Goal: Task Accomplishment & Management: Manage orders

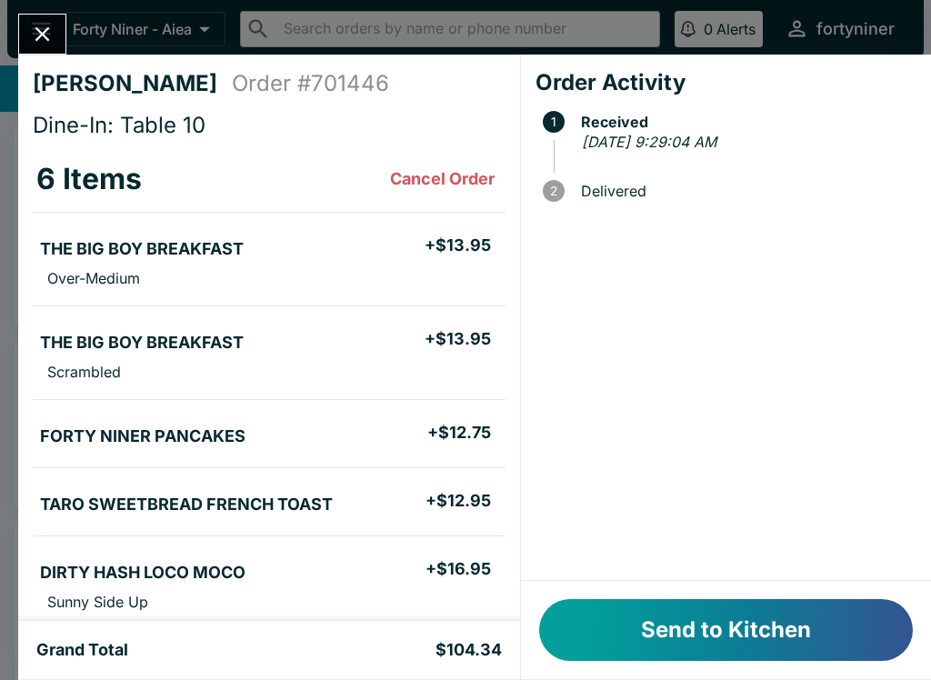
click at [764, 642] on button "Send to Kitchen" at bounding box center [726, 630] width 374 height 62
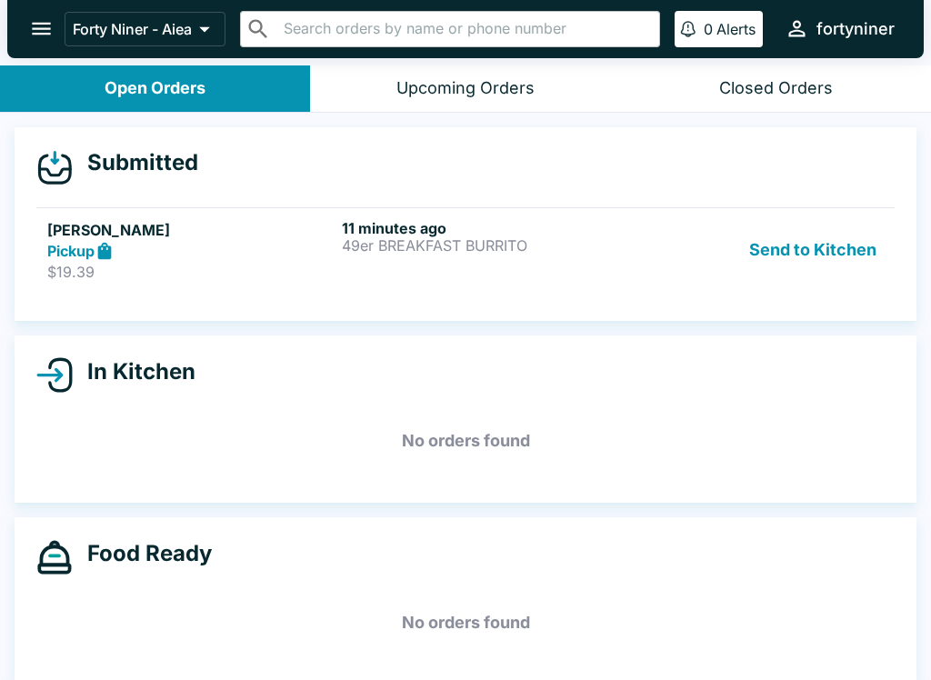
click at [514, 99] on button "Upcoming Orders" at bounding box center [465, 88] width 310 height 46
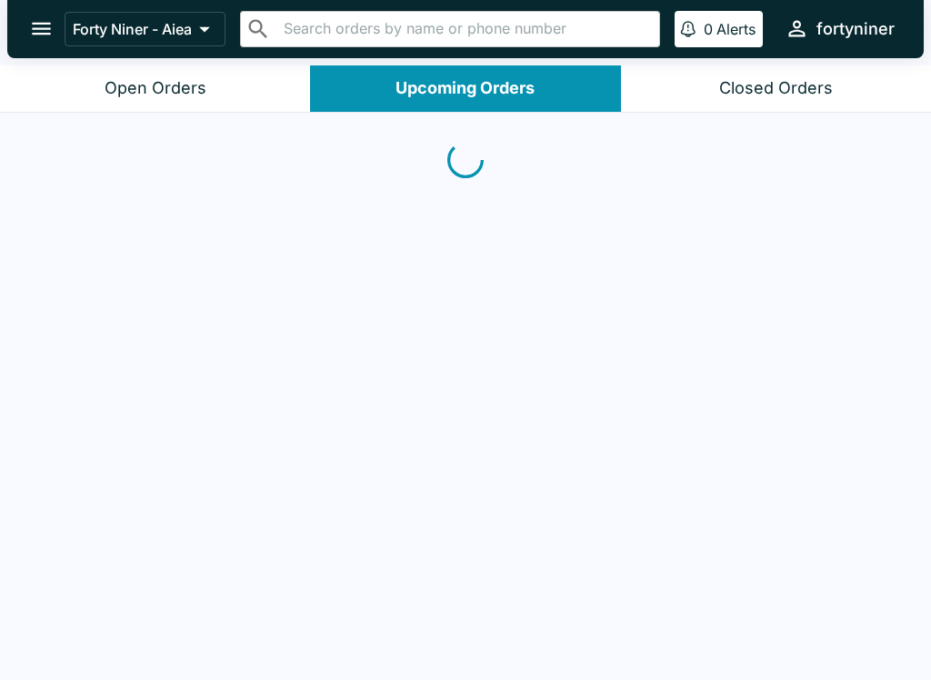
click at [800, 103] on button "Closed Orders" at bounding box center [776, 88] width 310 height 46
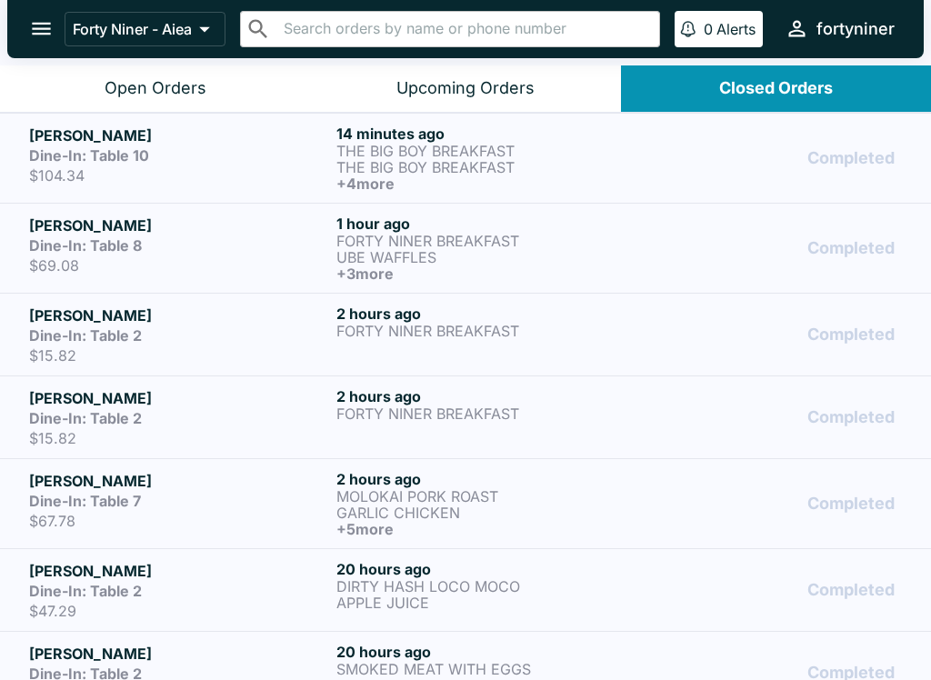
click at [405, 160] on p "THE BIG BOY BREAKFAST" at bounding box center [486, 167] width 300 height 16
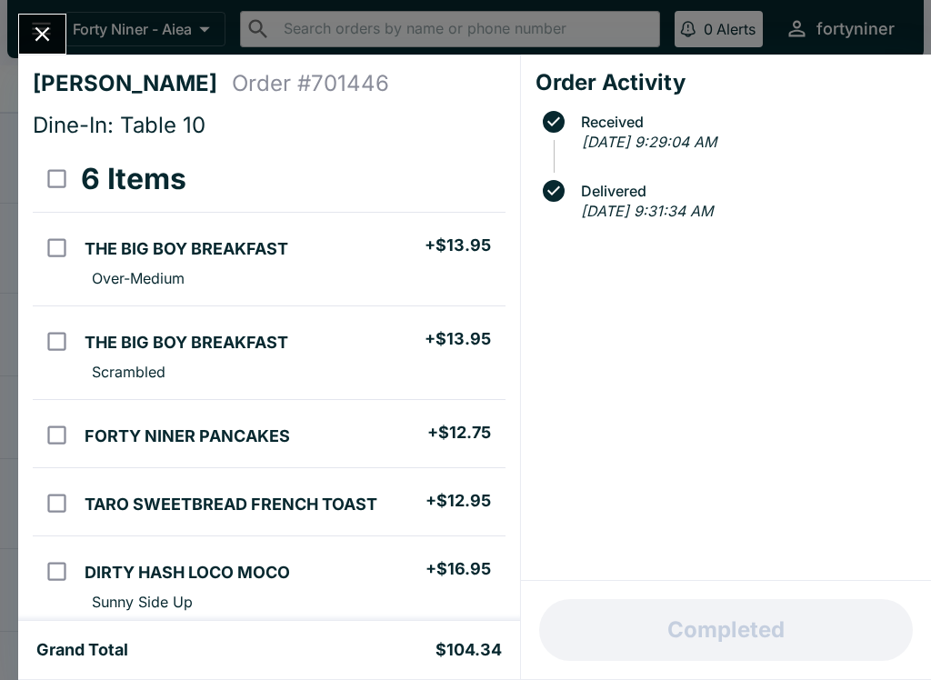
click at [32, 2] on div "Justin Acob Order # 701446 Dine-In: Table 10 6 Items THE BIG BOY BREAKFAST + $1…" at bounding box center [465, 340] width 931 height 680
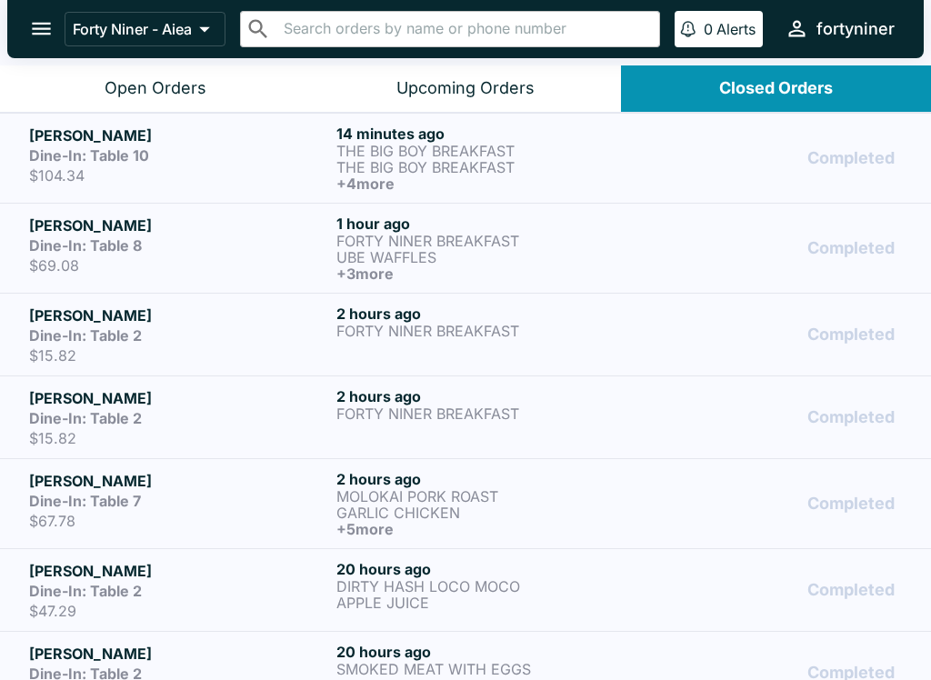
click at [79, 77] on button "Open Orders" at bounding box center [155, 88] width 310 height 46
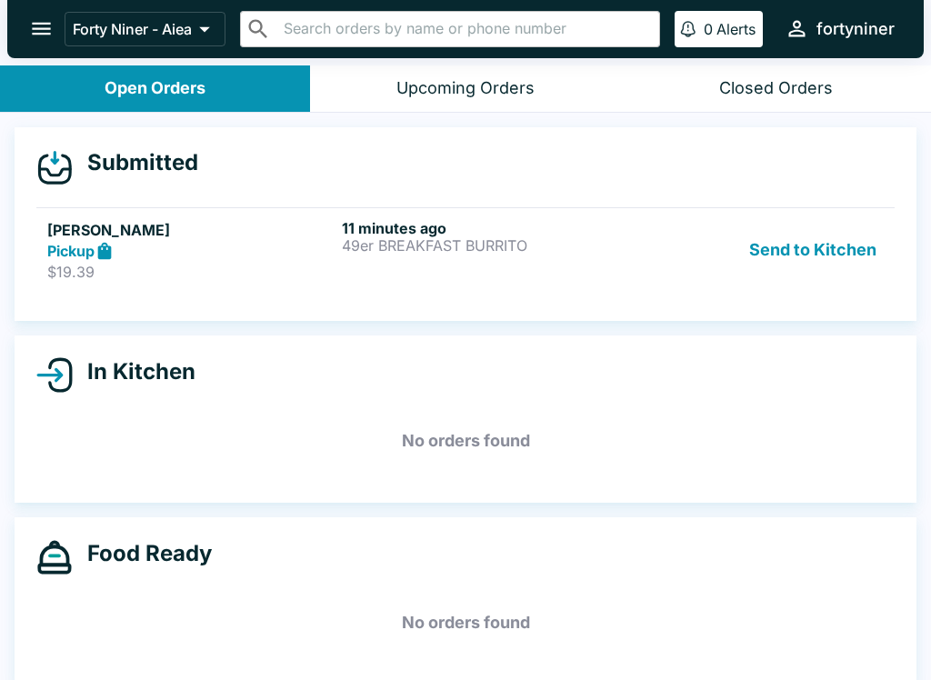
click at [20, 4] on div "Forty Niner - Aiea ​ ​ 0 Alerts fortyniner" at bounding box center [465, 29] width 916 height 58
click at [45, 26] on icon "open drawer" at bounding box center [41, 28] width 25 height 25
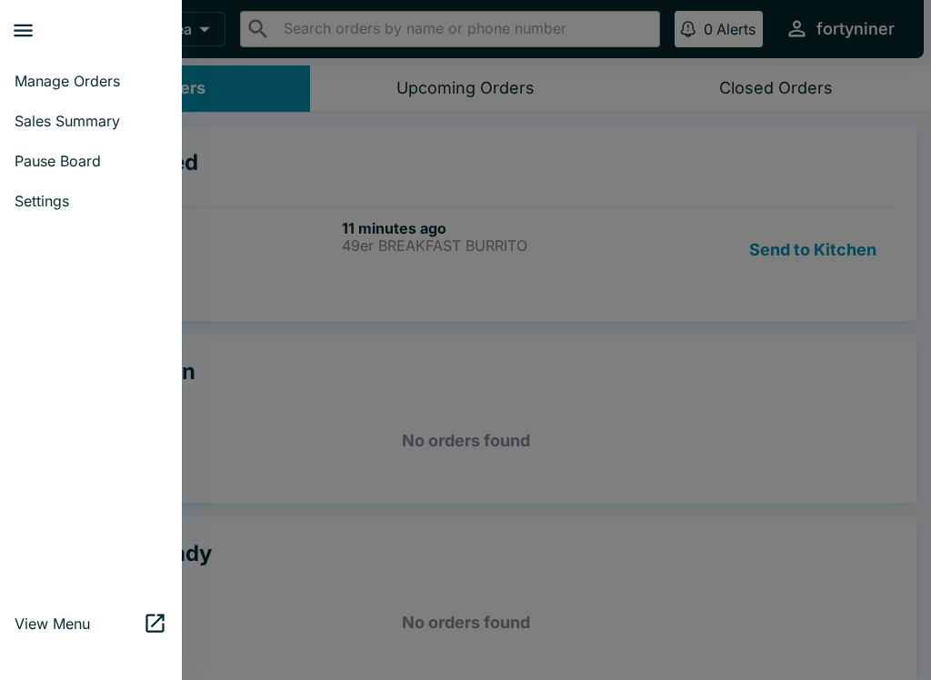
click at [54, 116] on span "Sales Summary" at bounding box center [91, 121] width 153 height 18
select select "03:00"
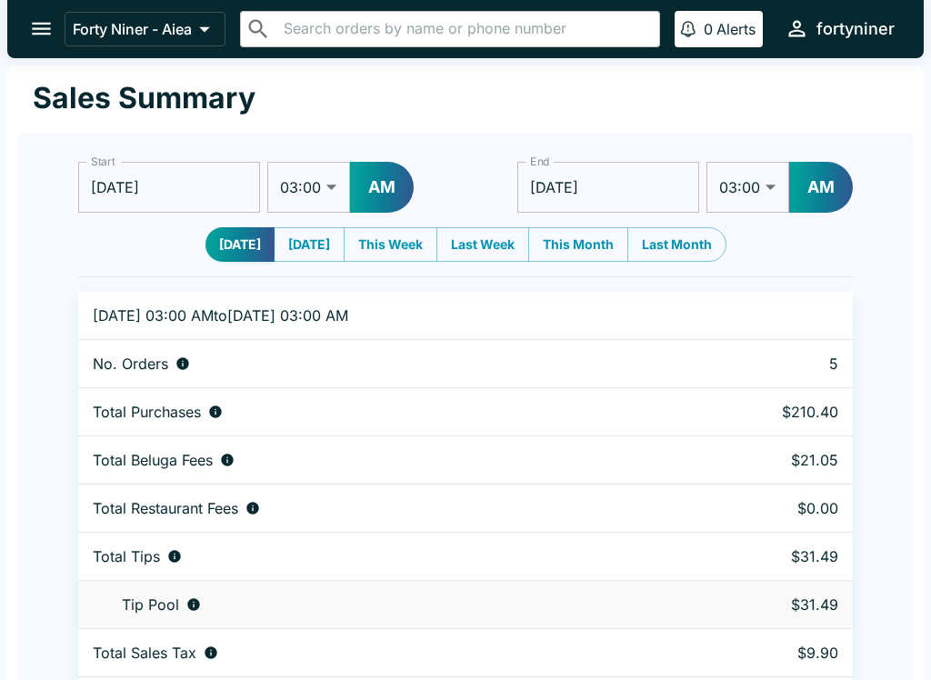
click at [55, 44] on button "open drawer" at bounding box center [41, 28] width 46 height 46
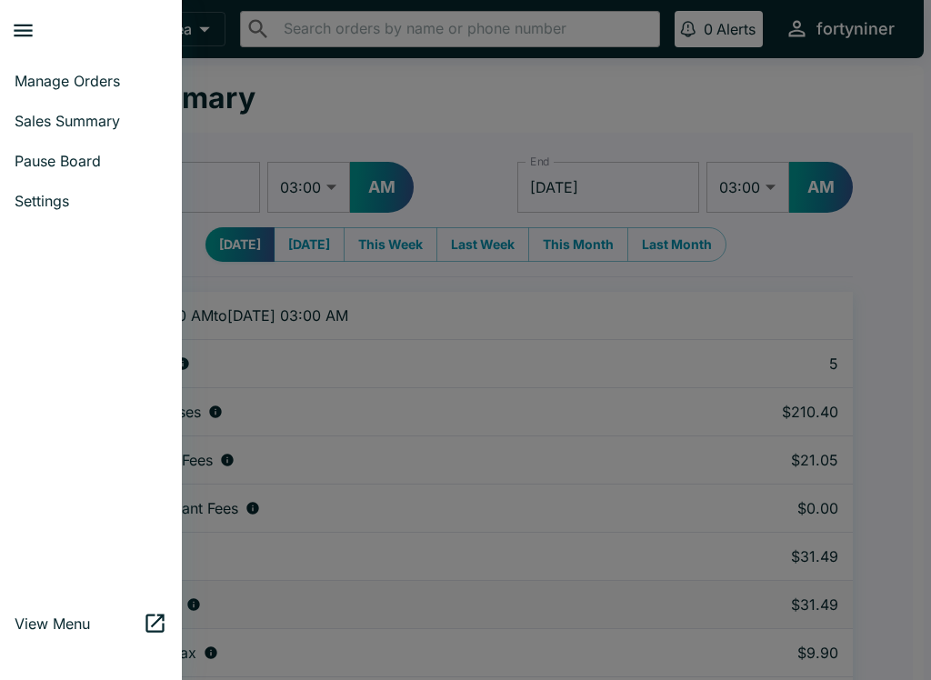
click at [31, 65] on link "Manage Orders" at bounding box center [91, 81] width 182 height 40
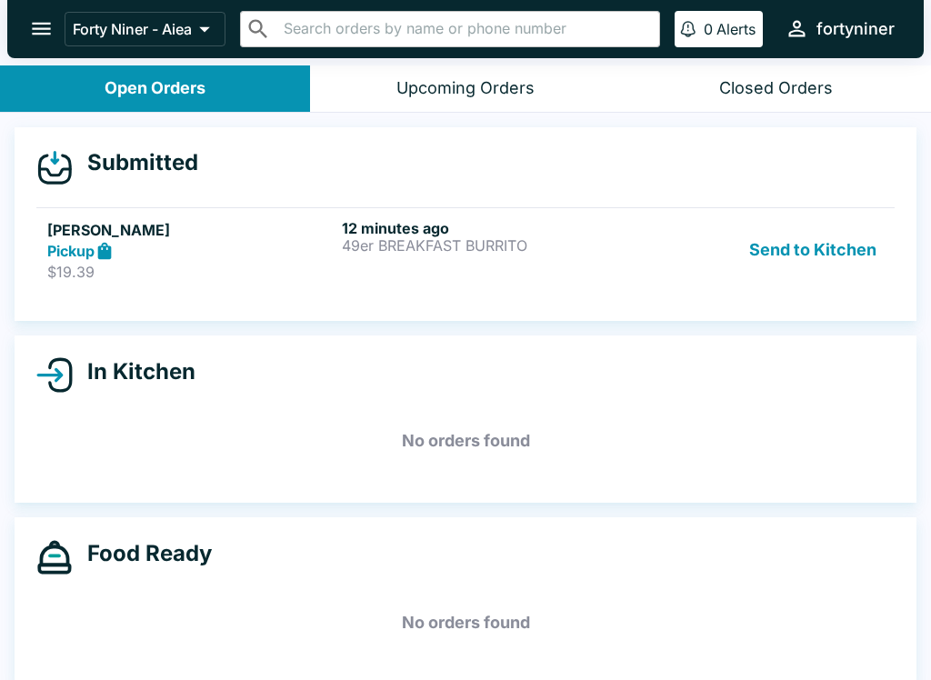
click at [97, 225] on h5 "[PERSON_NAME]" at bounding box center [190, 230] width 287 height 22
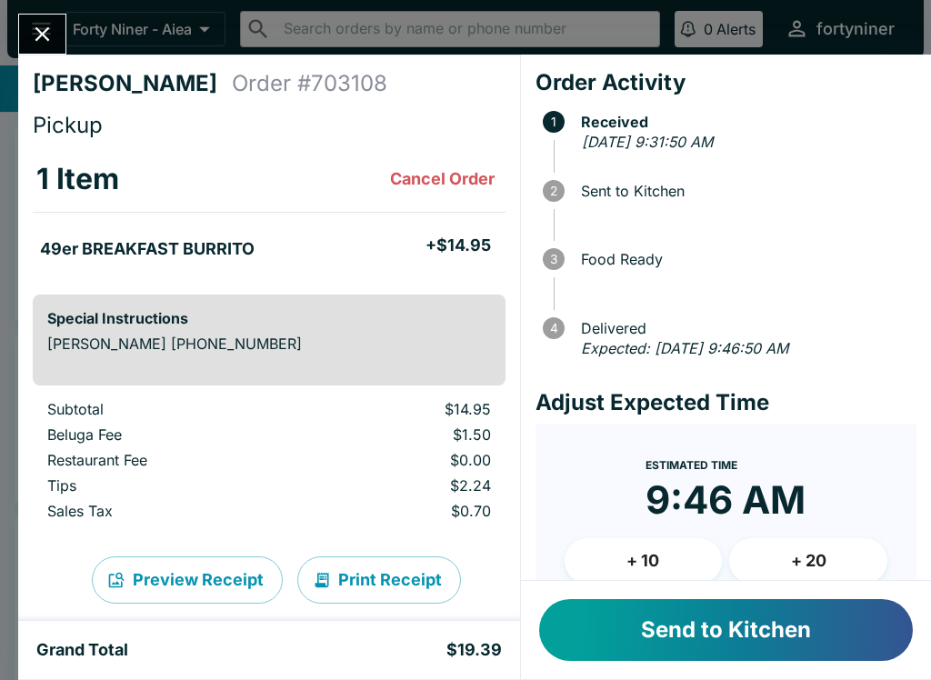
click at [16, 13] on div "Brad Hitchcock Order # 703108 Pickup 1 Item Cancel Order 49er BREAKFAST BURRITO…" at bounding box center [465, 340] width 931 height 680
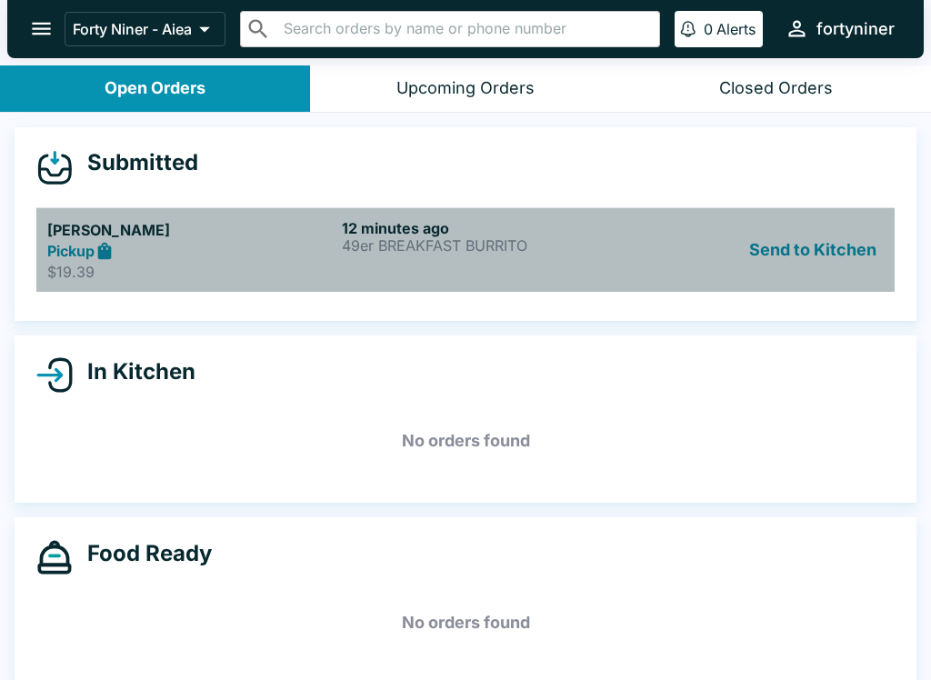
click at [228, 261] on div "Brad Hitchcock Pickup $19.39" at bounding box center [190, 250] width 287 height 63
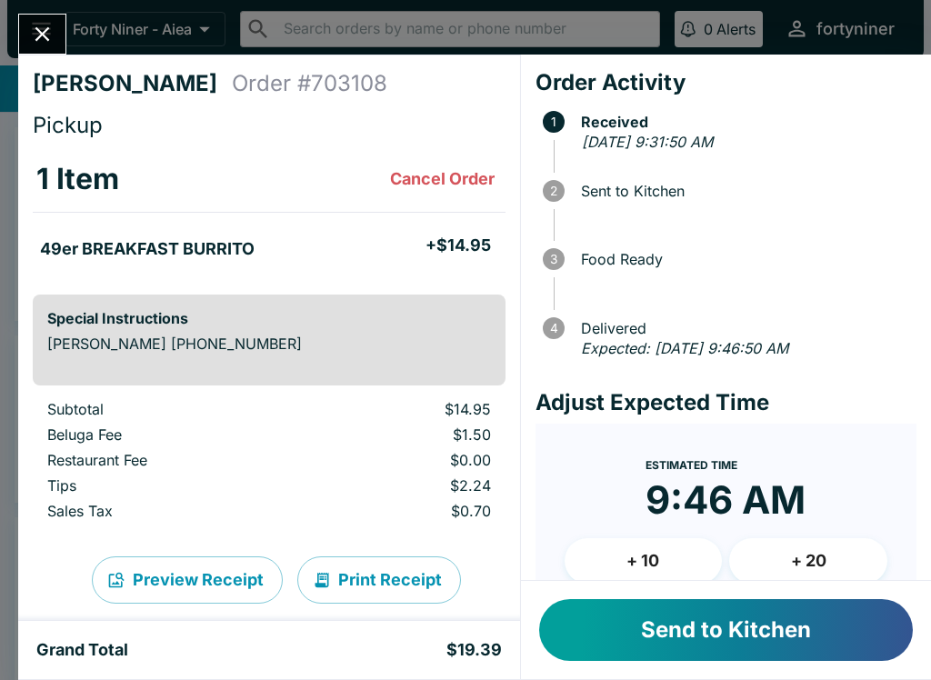
click at [710, 645] on button "Send to Kitchen" at bounding box center [726, 630] width 374 height 62
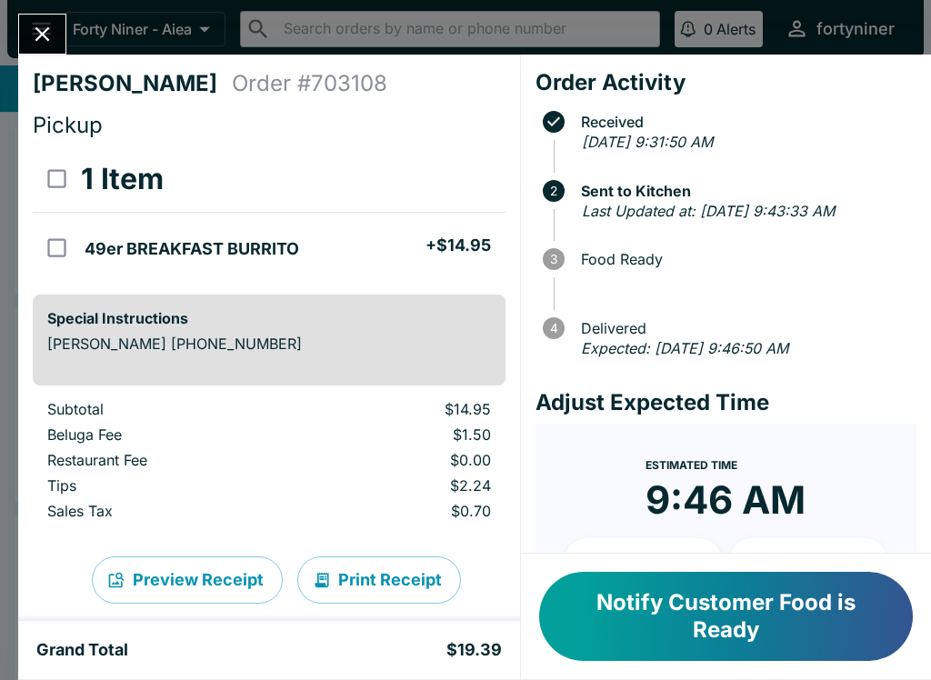
click at [21, 34] on button "Close" at bounding box center [42, 34] width 46 height 39
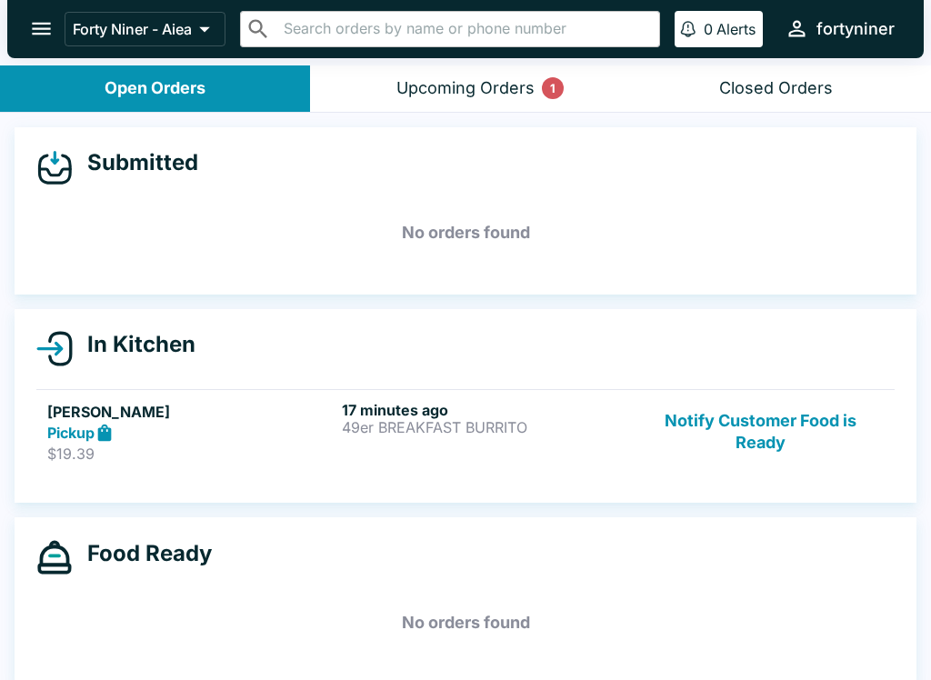
click at [54, 29] on icon "open drawer" at bounding box center [41, 28] width 25 height 25
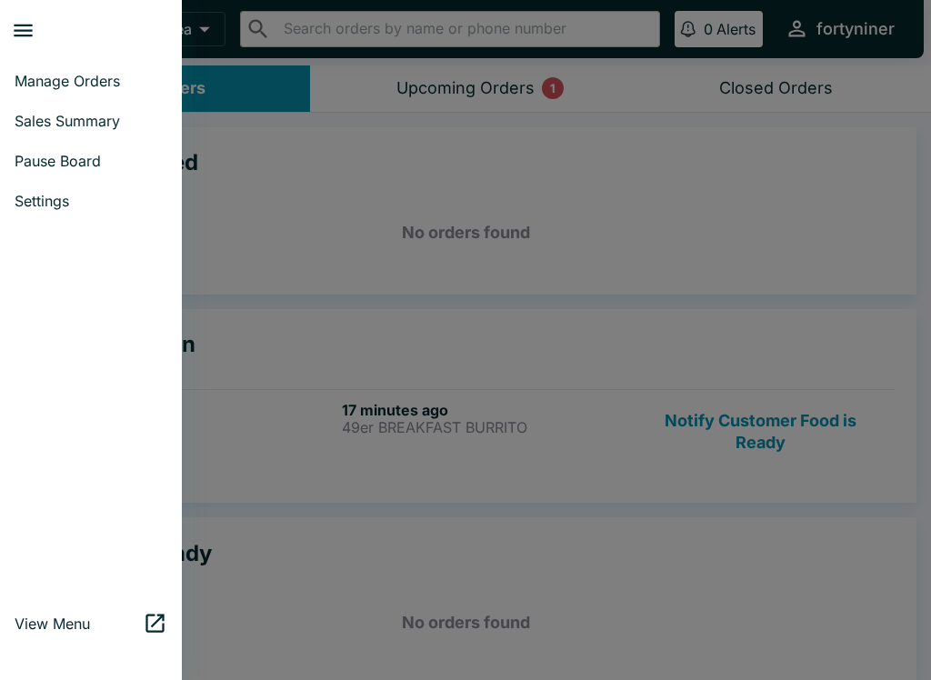
click at [46, 115] on span "Sales Summary" at bounding box center [91, 121] width 153 height 18
select select "03:00"
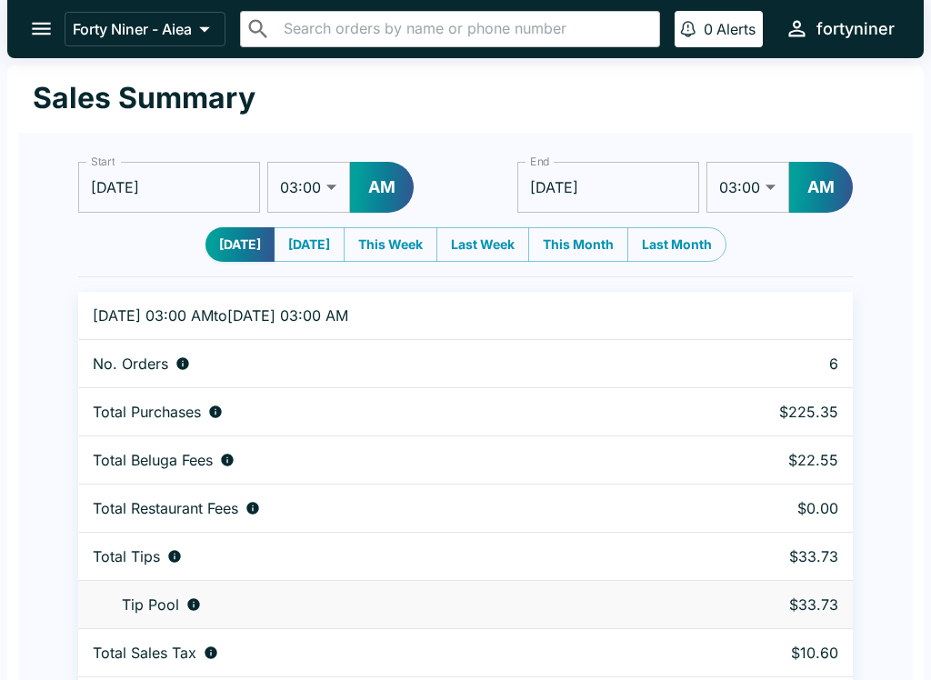
click at [32, 15] on button "open drawer" at bounding box center [41, 28] width 46 height 46
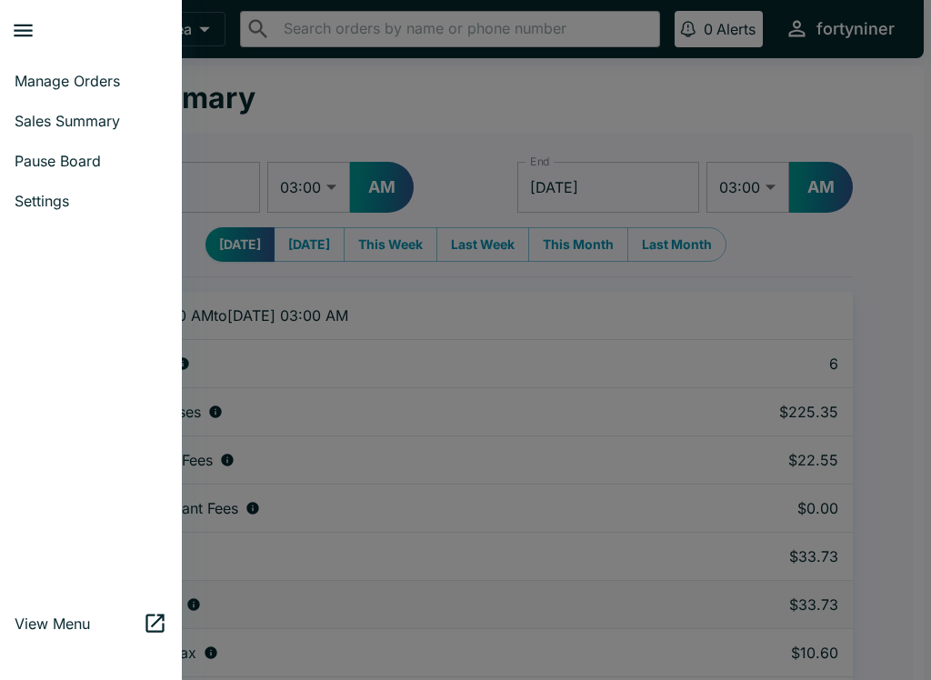
click at [35, 50] on button "close drawer" at bounding box center [23, 30] width 46 height 46
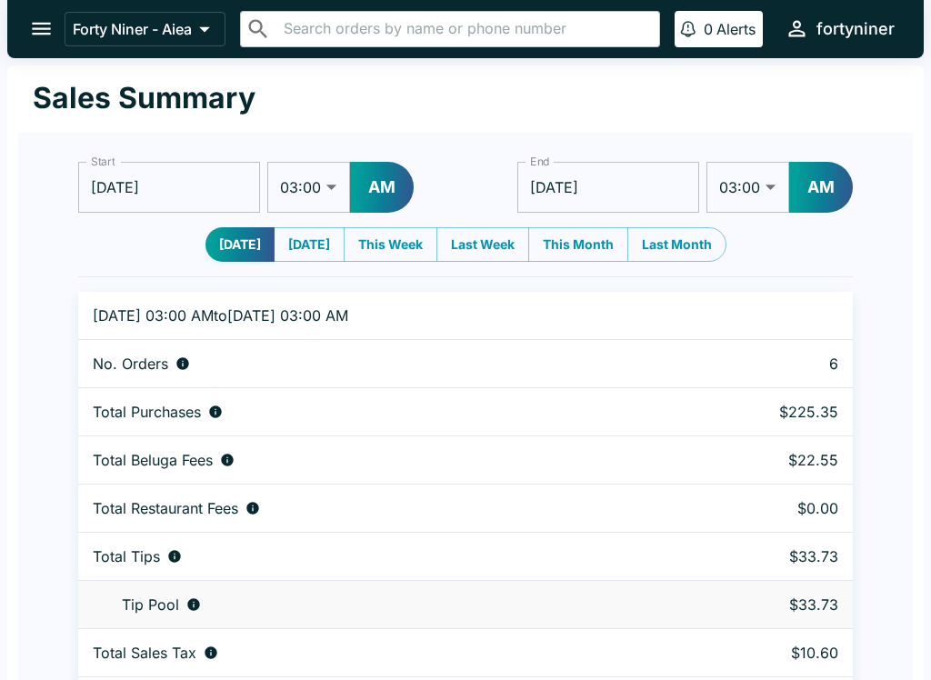
click at [46, 37] on icon "open drawer" at bounding box center [41, 28] width 25 height 25
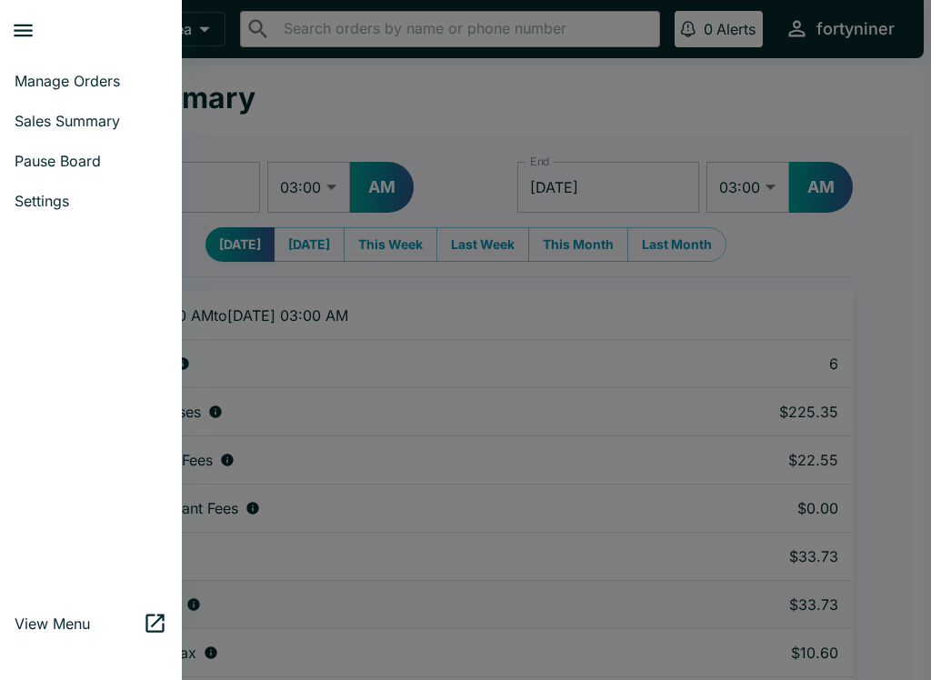
click at [58, 75] on span "Manage Orders" at bounding box center [91, 81] width 153 height 18
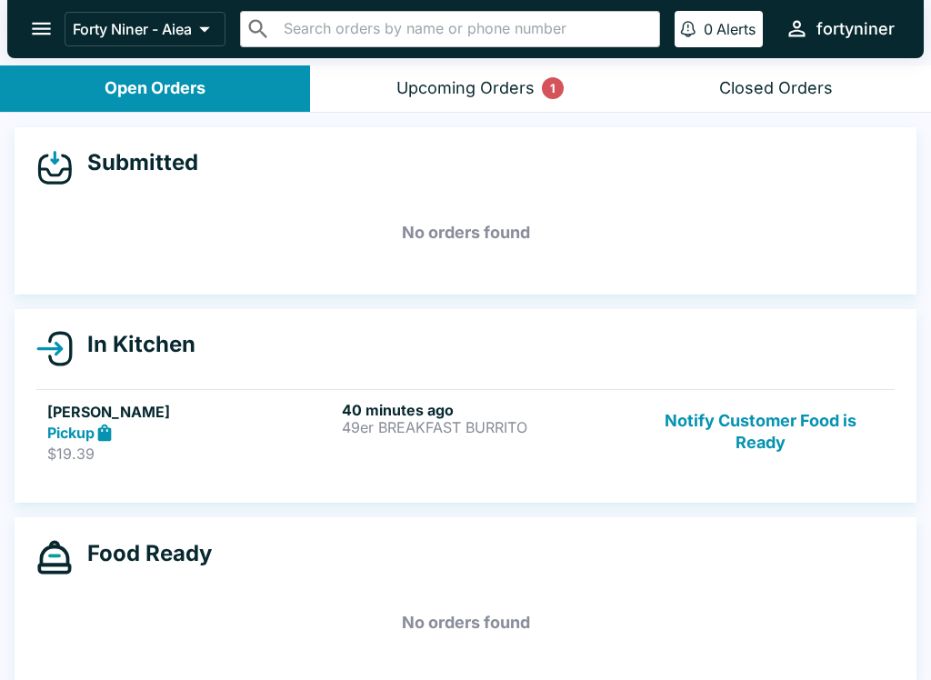
click at [425, 70] on button "Upcoming Orders 1" at bounding box center [465, 88] width 310 height 46
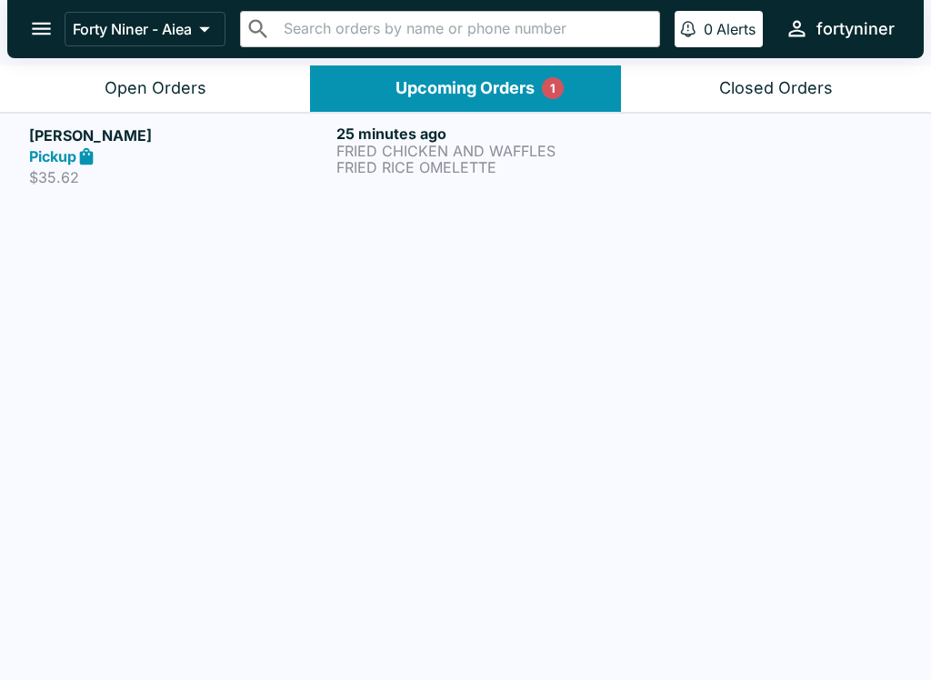
click at [286, 165] on div "Pickup" at bounding box center [179, 156] width 300 height 21
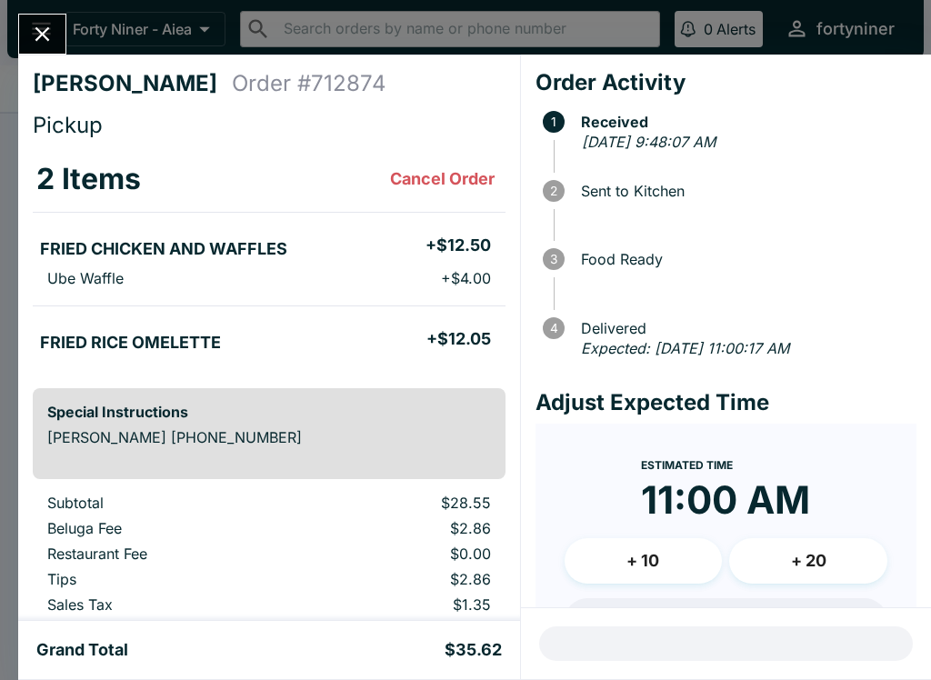
click at [47, 36] on icon "Close" at bounding box center [42, 34] width 25 height 25
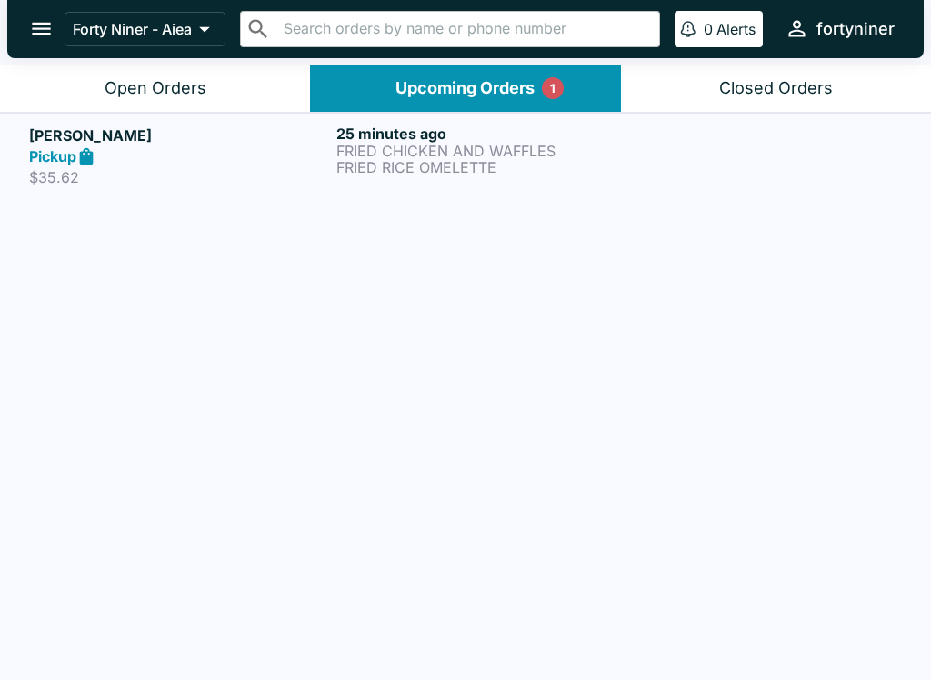
click at [47, 31] on icon "open drawer" at bounding box center [41, 28] width 25 height 25
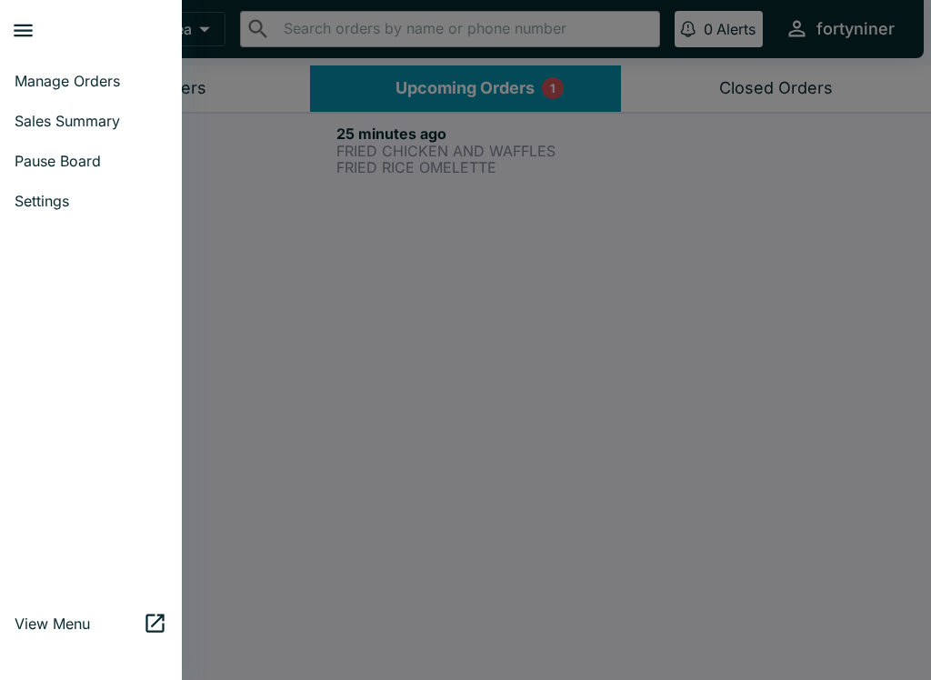
click at [57, 122] on span "Sales Summary" at bounding box center [91, 121] width 153 height 18
select select "03:00"
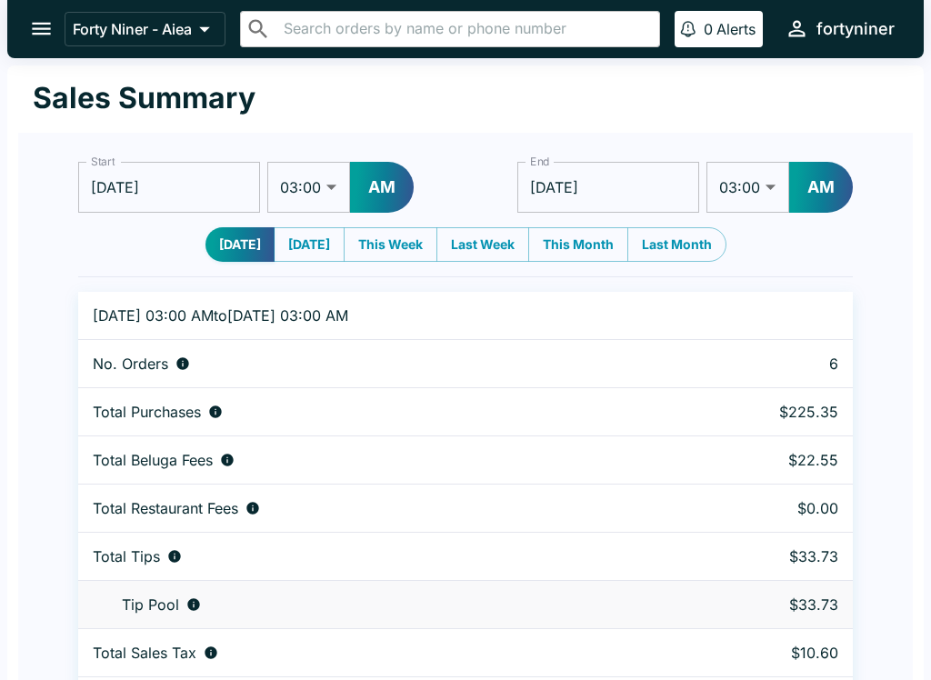
click at [35, 42] on button "open drawer" at bounding box center [41, 28] width 46 height 46
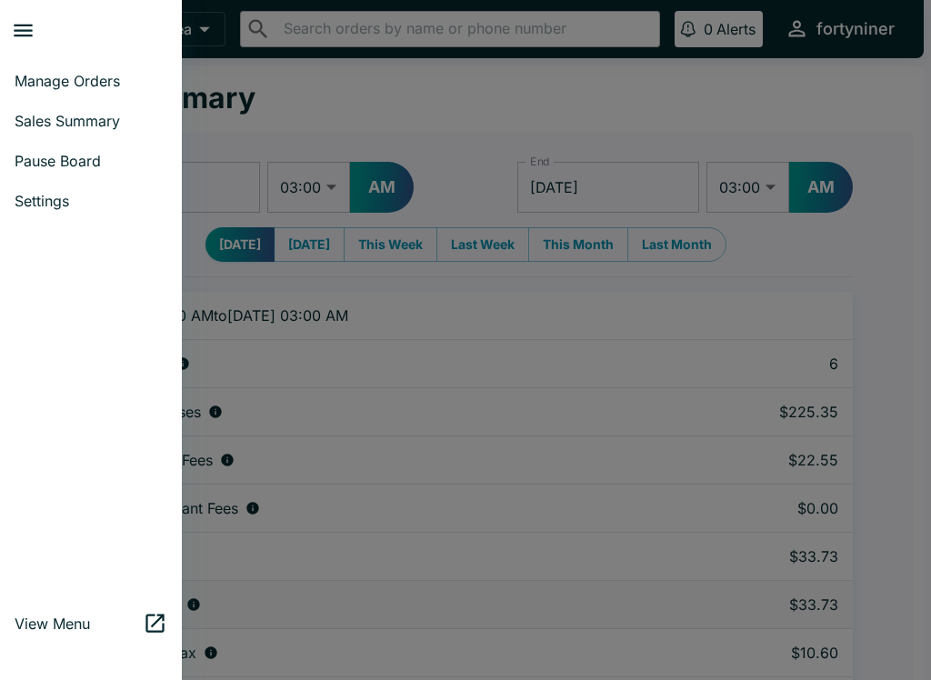
click at [55, 85] on span "Manage Orders" at bounding box center [91, 81] width 153 height 18
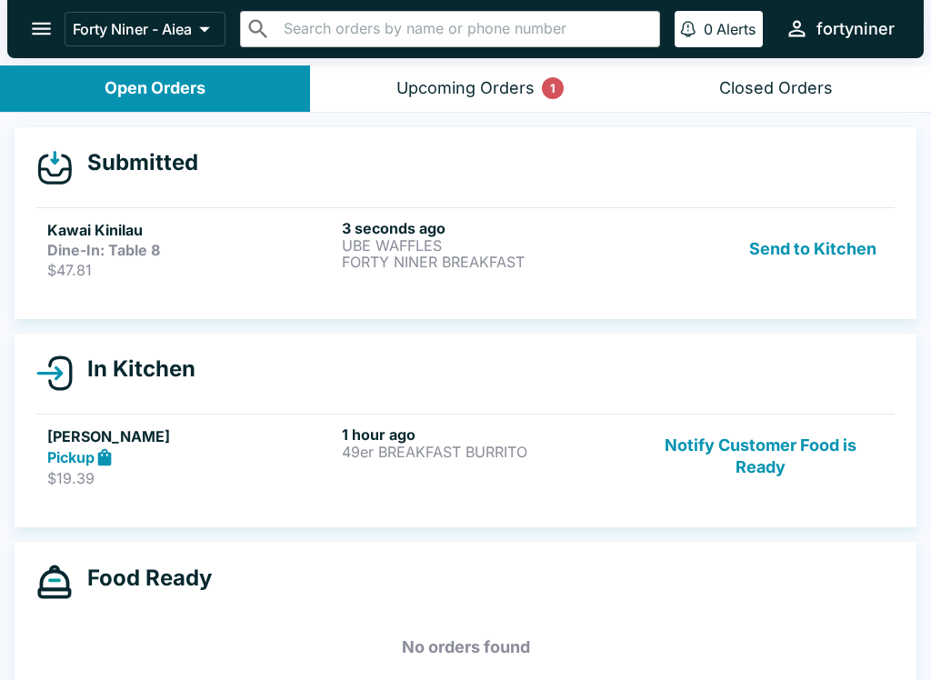
click at [338, 240] on div "Kawai Kinilau Dine-In: Table 8 $47.81 3 seconds ago UBE WAFFLES FORTY NINER BRE…" at bounding box center [465, 249] width 836 height 60
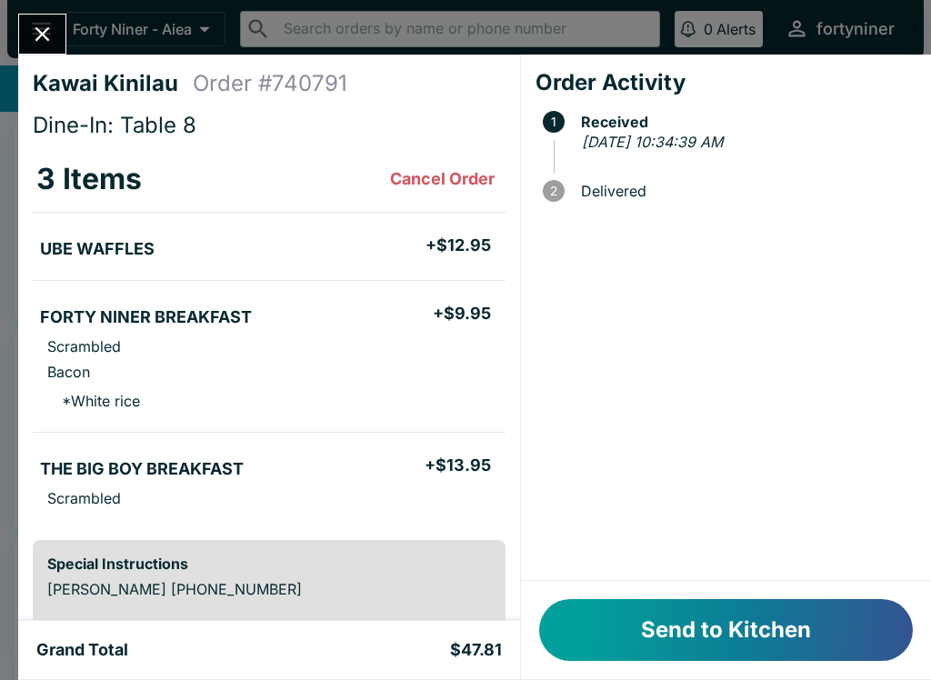
click at [478, 256] on li "UBE WAFFLES + $12.95" at bounding box center [269, 246] width 473 height 38
click at [664, 638] on button "Send to Kitchen" at bounding box center [726, 630] width 374 height 62
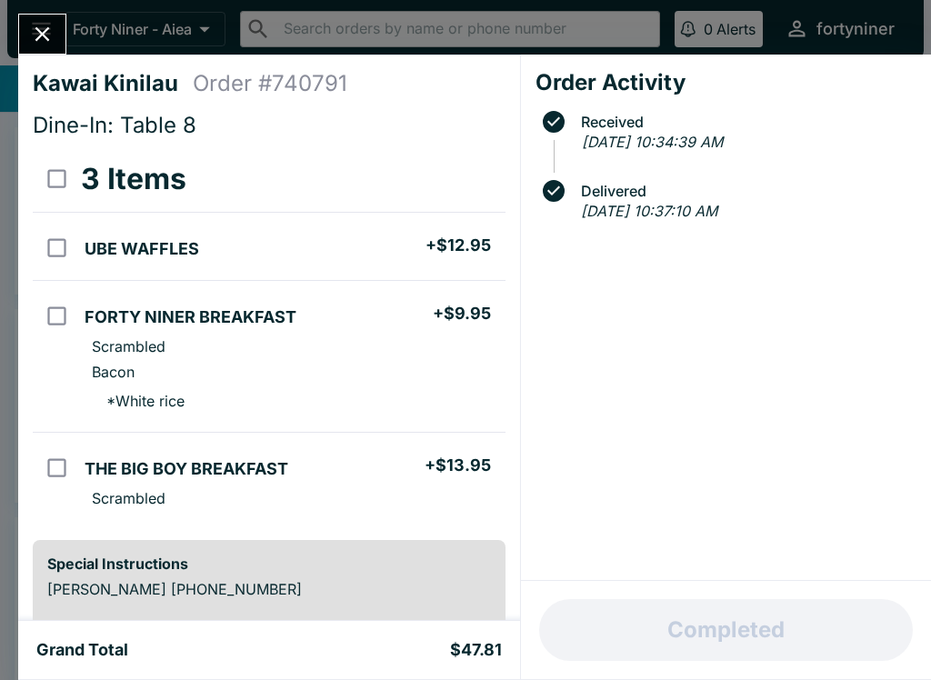
click at [45, 49] on button "Close" at bounding box center [42, 34] width 46 height 39
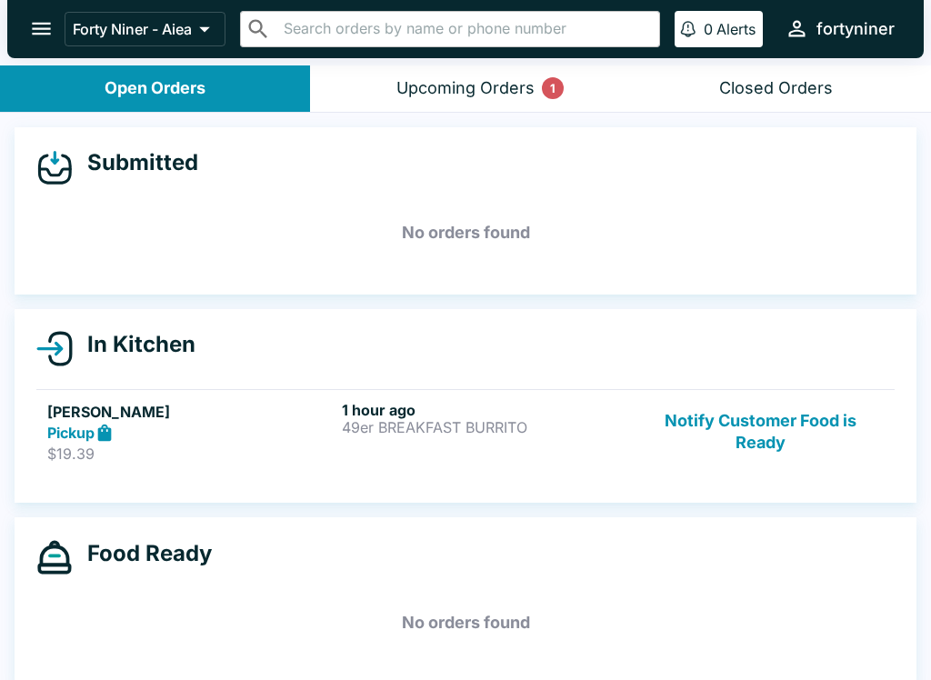
click at [39, 17] on icon "open drawer" at bounding box center [41, 28] width 25 height 25
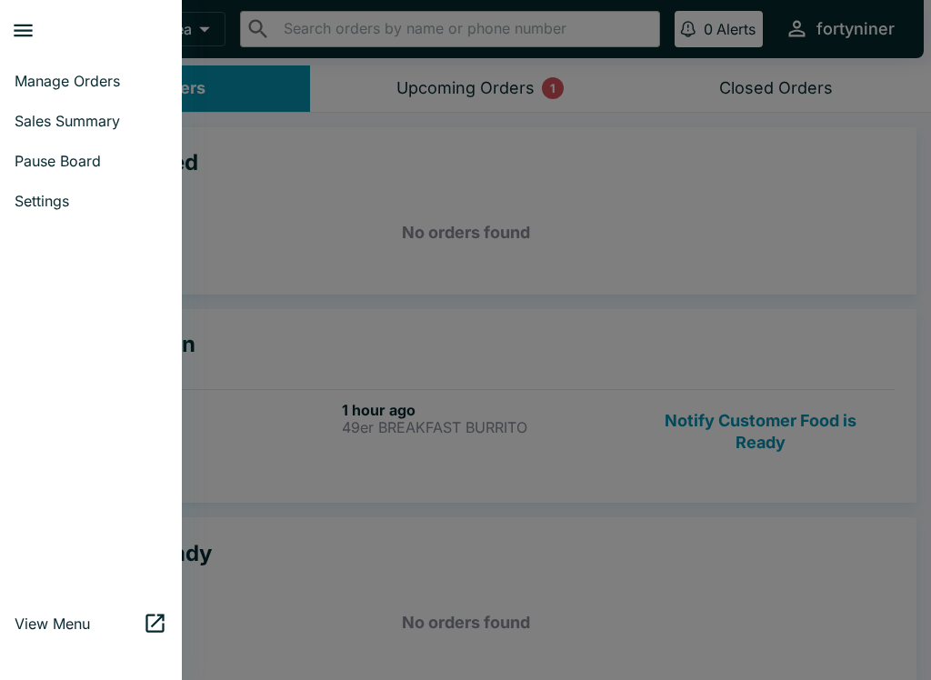
click at [23, 99] on link "Manage Orders" at bounding box center [91, 81] width 182 height 40
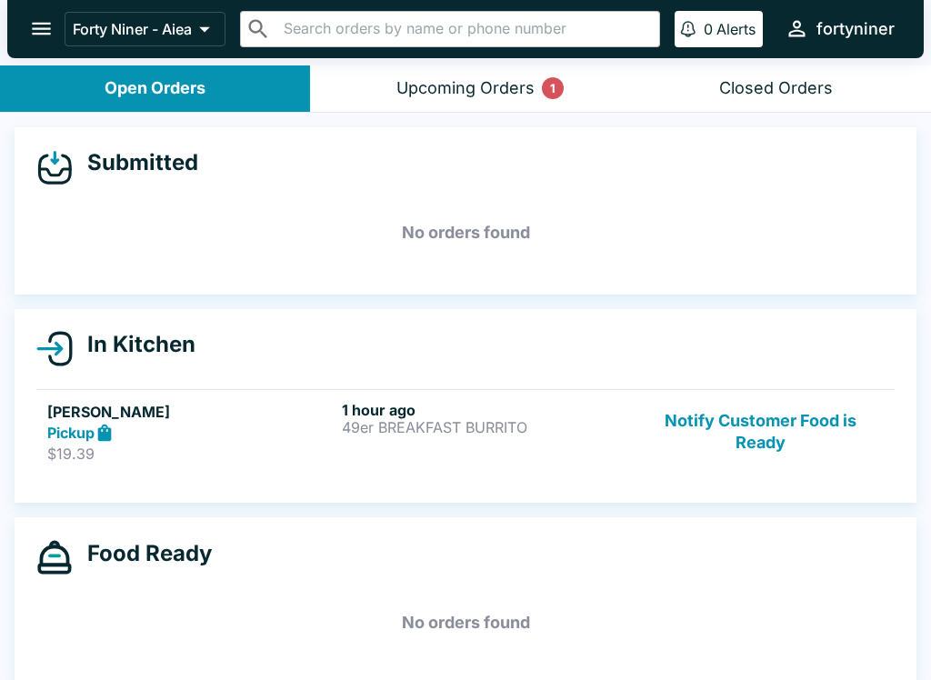
click at [26, 23] on button "open drawer" at bounding box center [41, 28] width 46 height 46
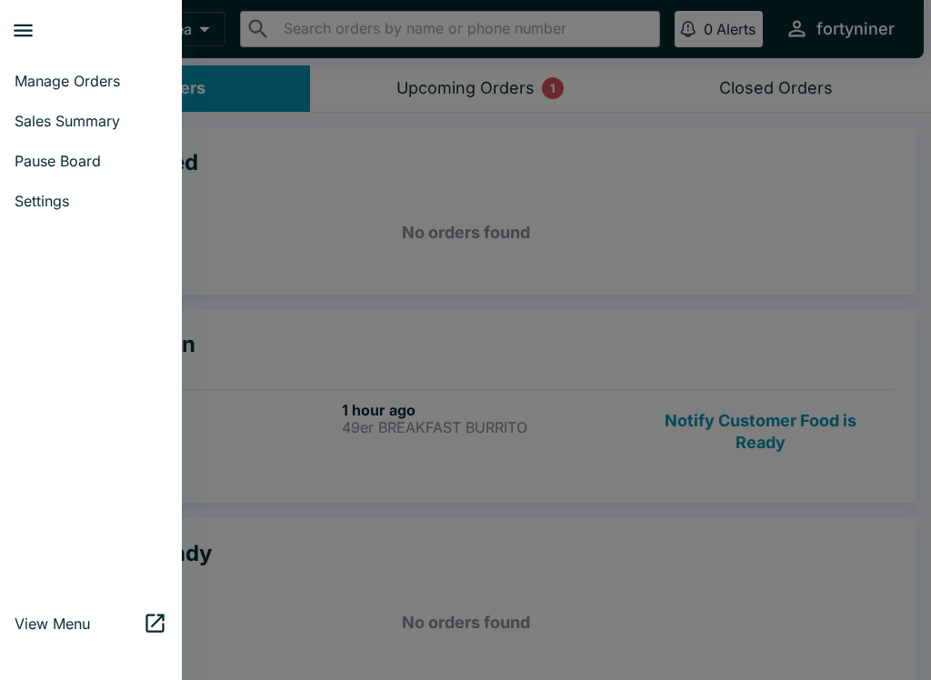
click at [25, 117] on span "Sales Summary" at bounding box center [91, 121] width 153 height 18
select select "03:00"
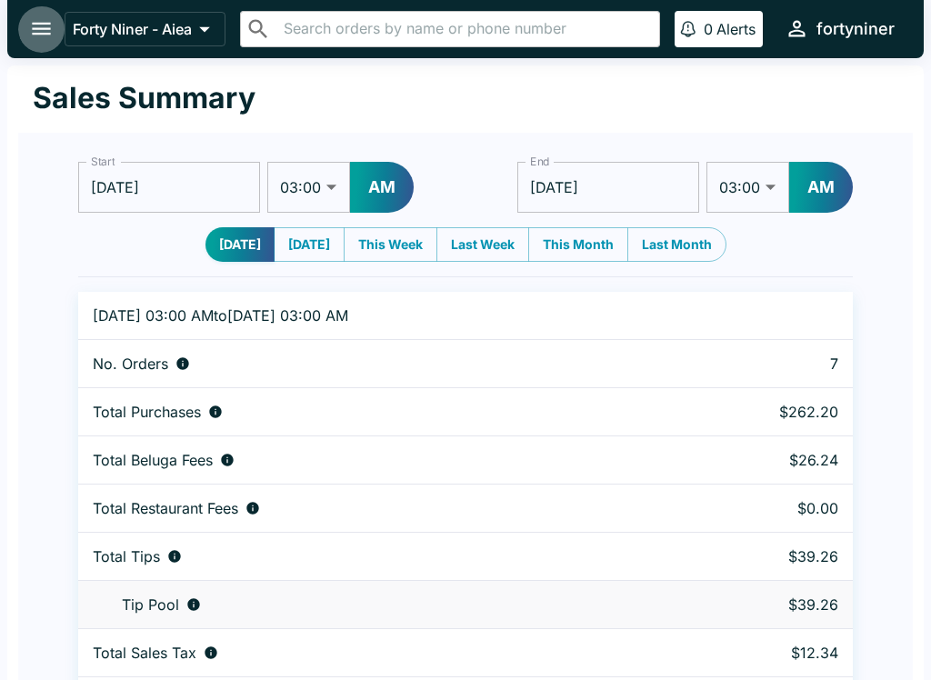
click at [32, 8] on button "open drawer" at bounding box center [41, 28] width 46 height 46
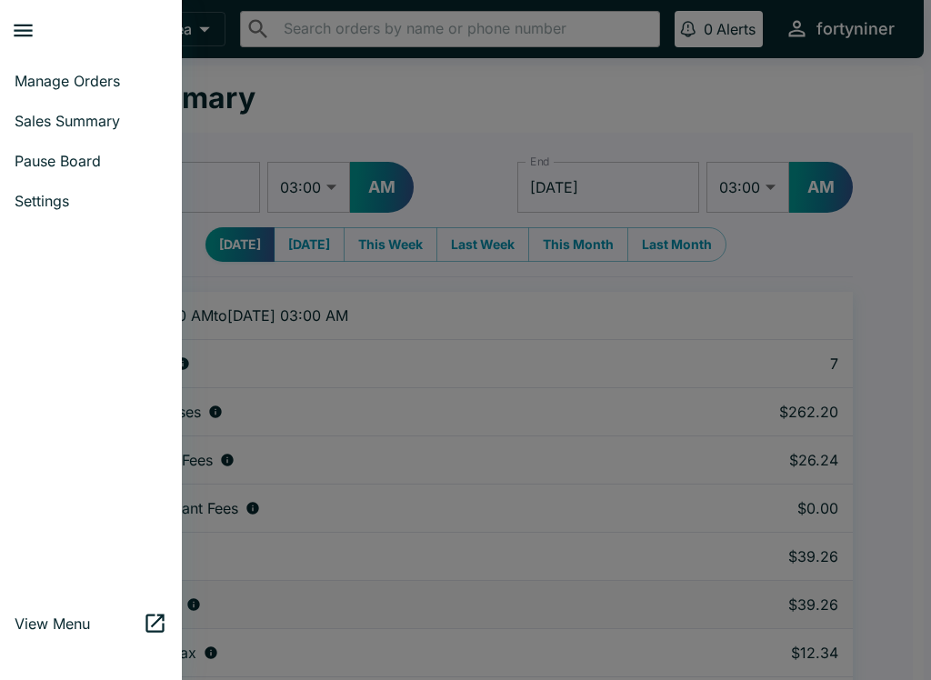
click at [41, 74] on span "Manage Orders" at bounding box center [91, 81] width 153 height 18
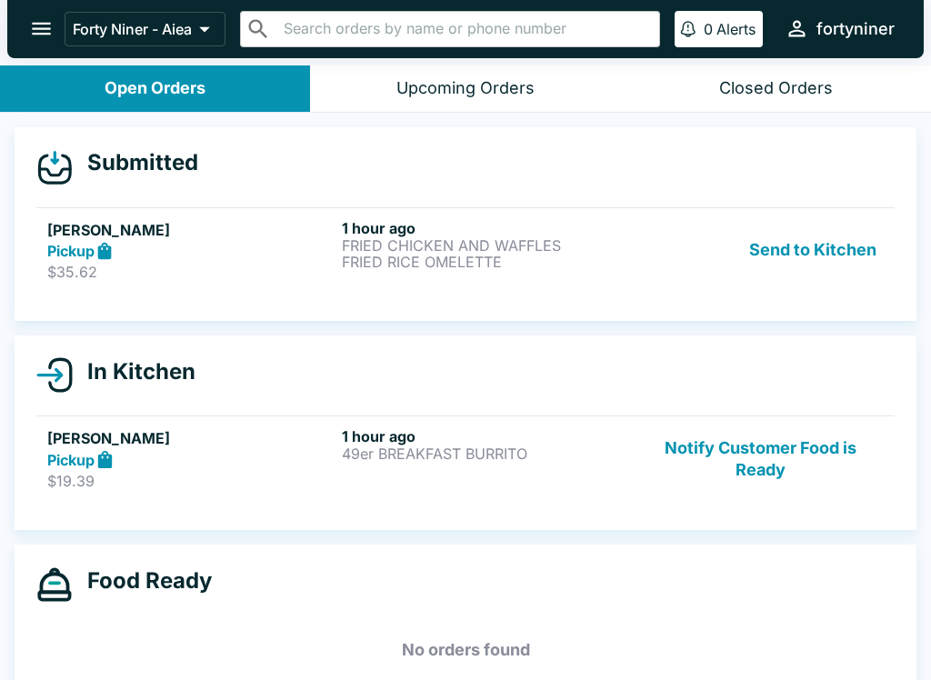
click at [357, 256] on p "FRIED RICE OMELETTE" at bounding box center [485, 262] width 287 height 16
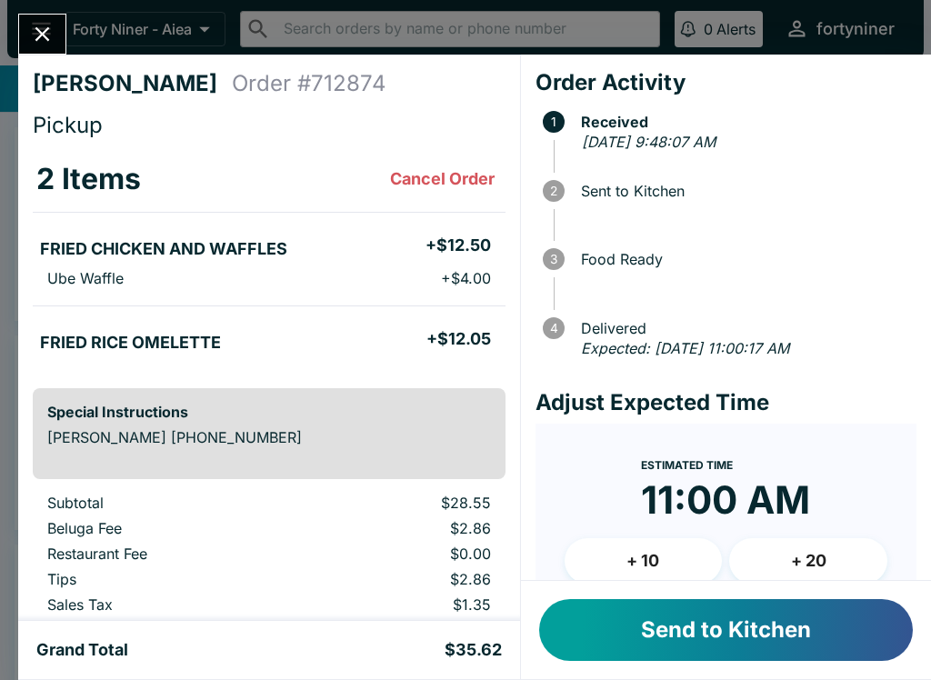
click at [722, 613] on button "Send to Kitchen" at bounding box center [726, 630] width 374 height 62
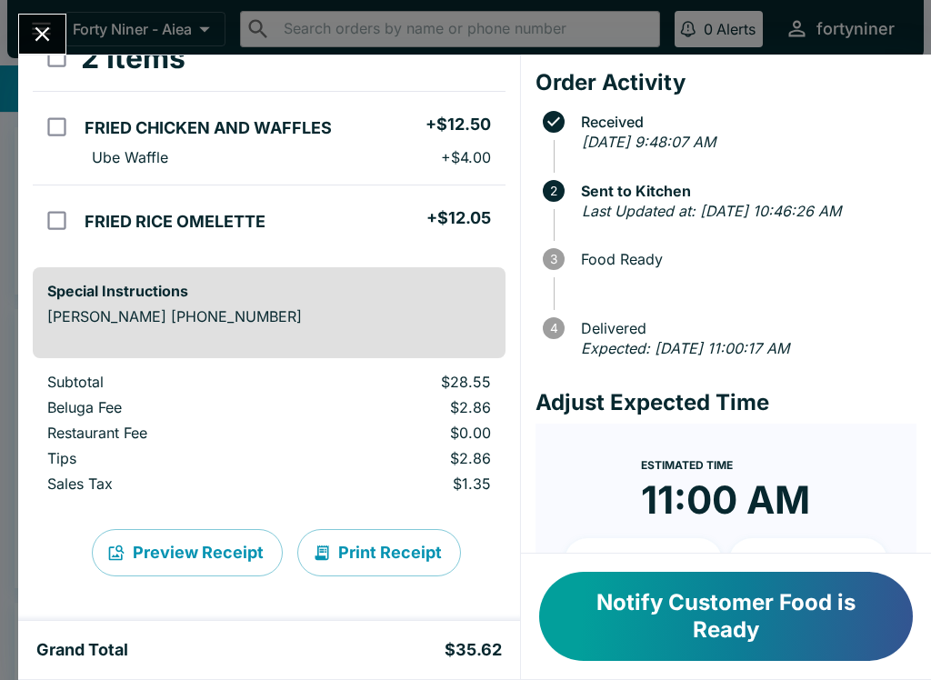
scroll to position [121, 0]
click at [35, 31] on icon "Close" at bounding box center [42, 34] width 25 height 25
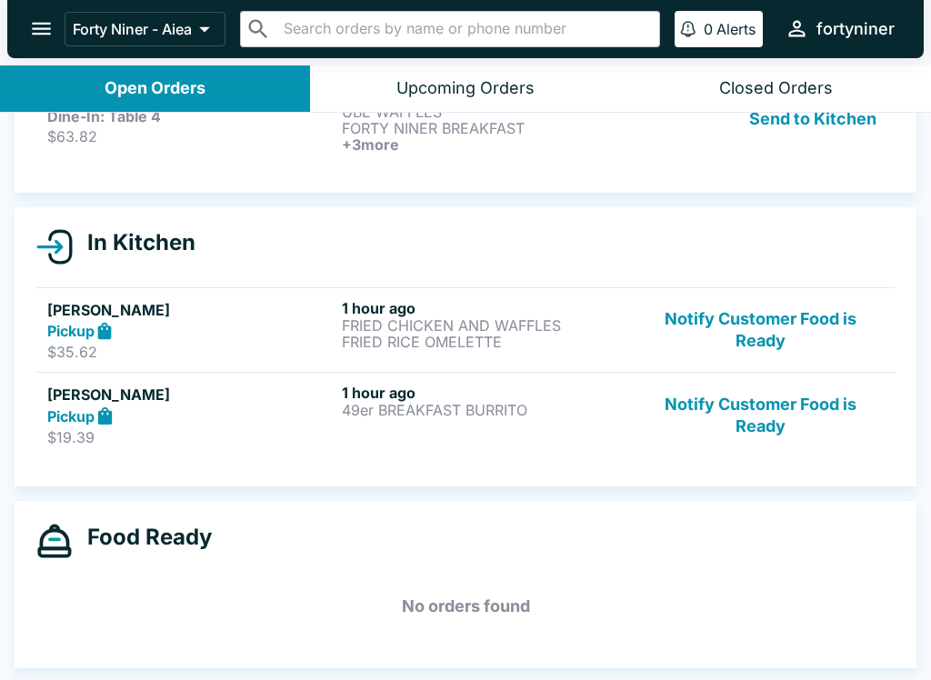
scroll to position [134, 0]
click at [398, 152] on h6 "+ 3 more" at bounding box center [485, 144] width 287 height 16
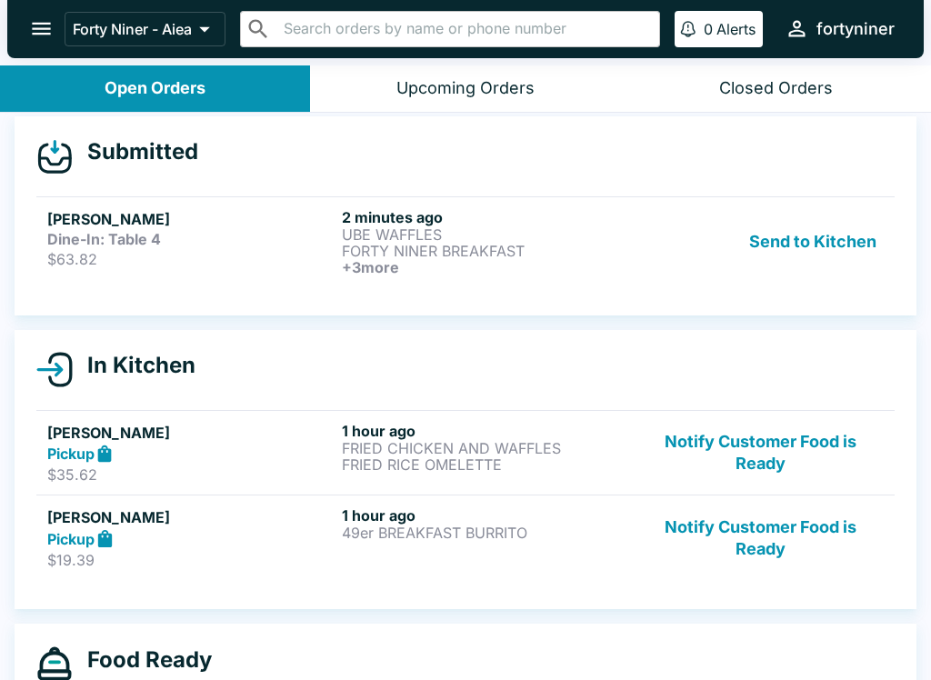
scroll to position [22, 0]
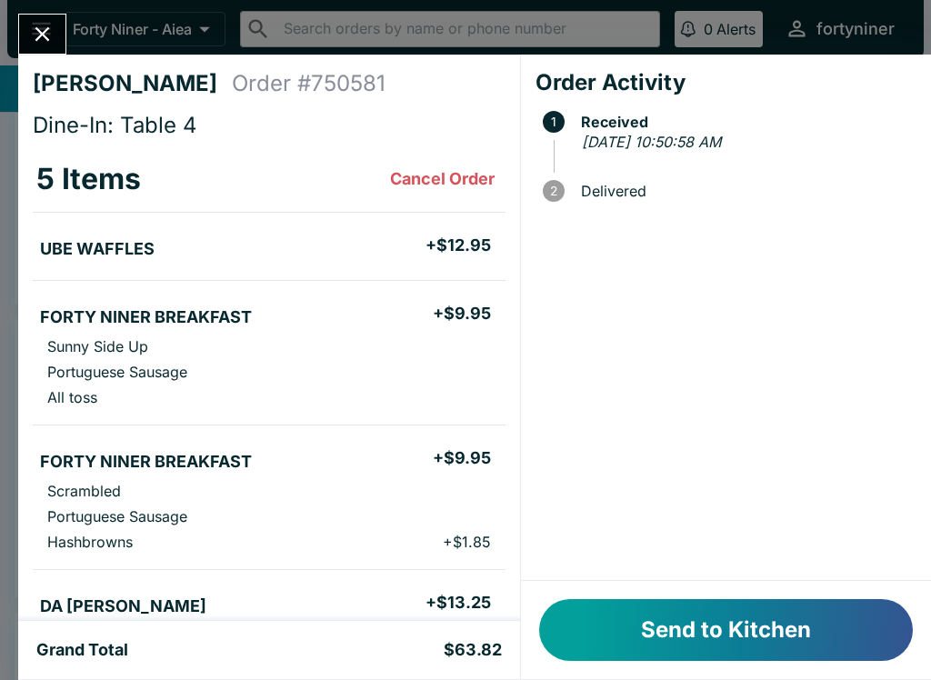
click at [735, 621] on button "Send to Kitchen" at bounding box center [726, 630] width 374 height 62
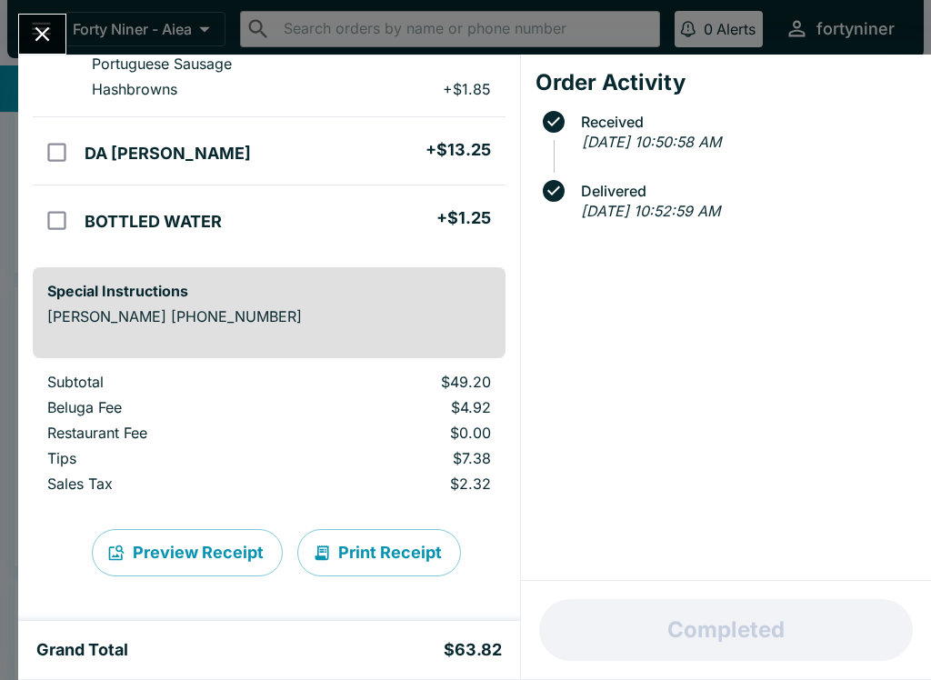
scroll to position [453, 0]
click at [34, 15] on button "Close" at bounding box center [42, 34] width 46 height 39
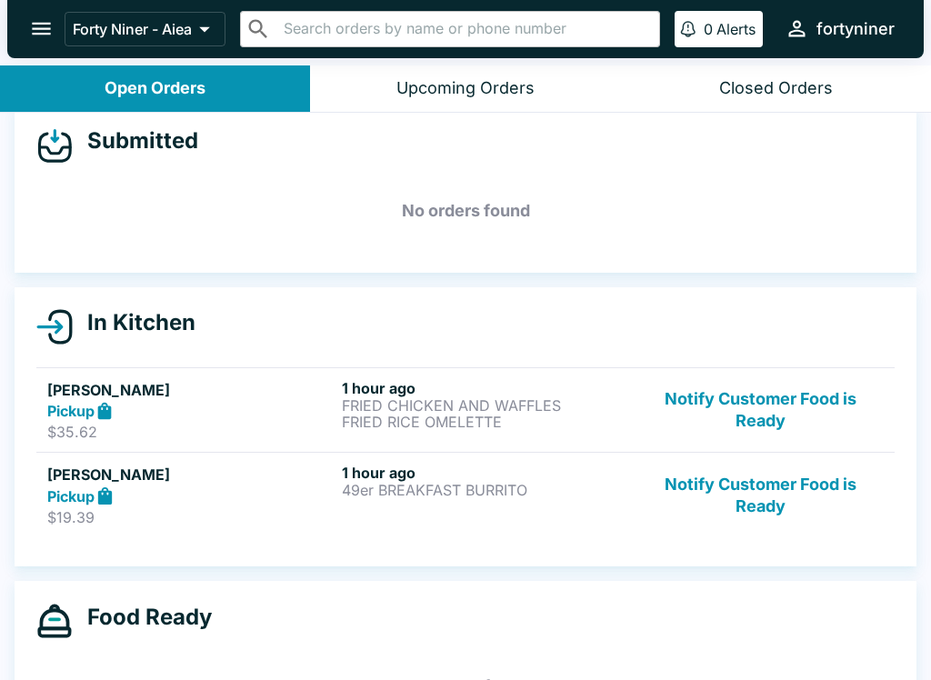
click at [62, 6] on div "Forty Niner - Aiea ​ ​ 0 Alerts fortyniner" at bounding box center [465, 29] width 916 height 58
click at [48, 10] on button "open drawer" at bounding box center [41, 28] width 46 height 46
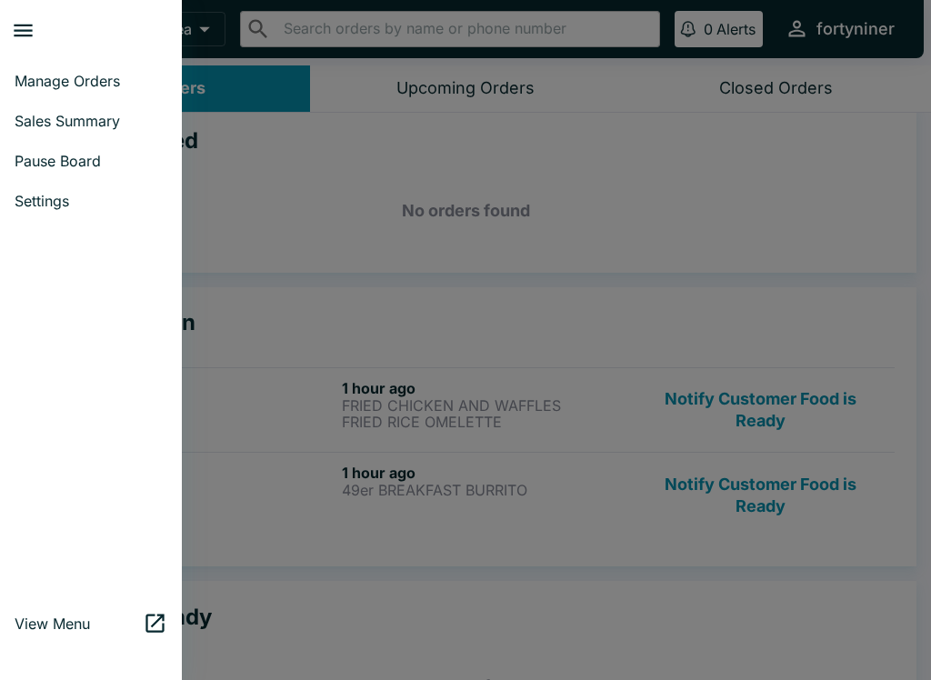
click at [23, 124] on span "Sales Summary" at bounding box center [91, 121] width 153 height 18
select select "03:00"
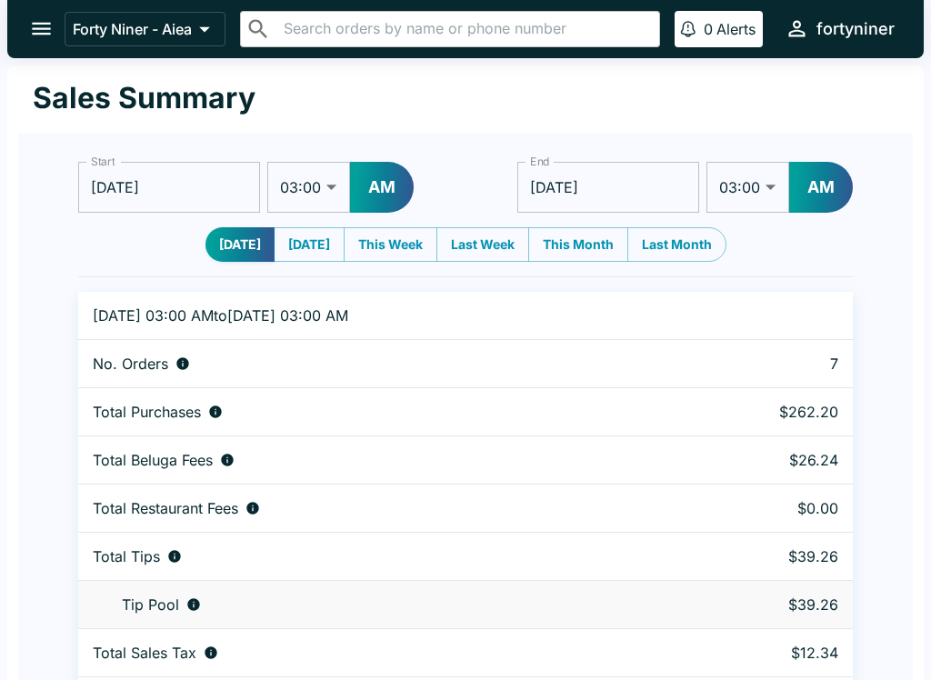
click at [35, 25] on icon "open drawer" at bounding box center [41, 29] width 19 height 13
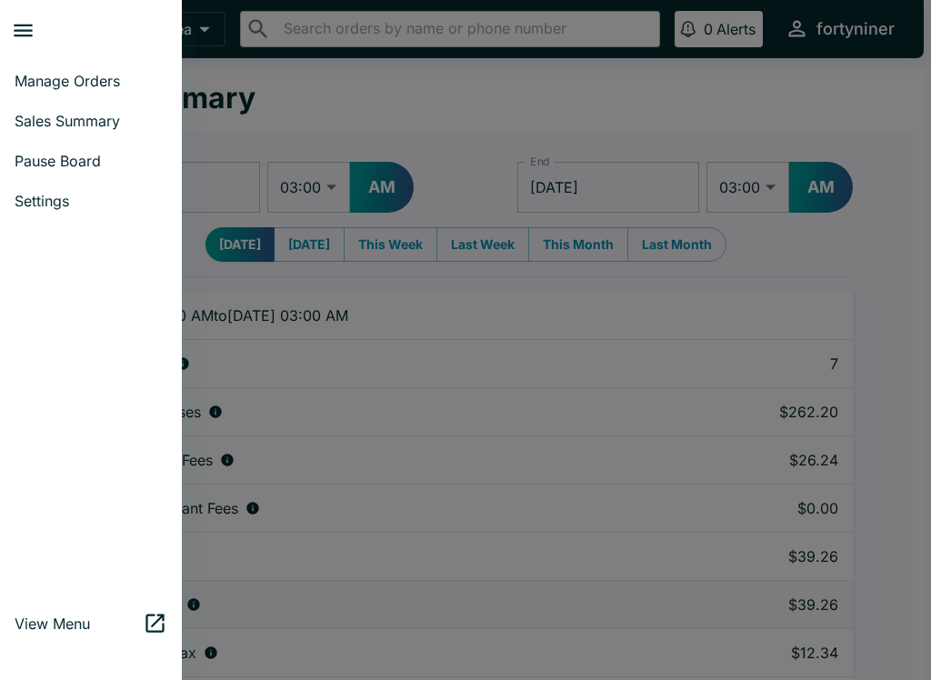
click at [44, 65] on link "Manage Orders" at bounding box center [91, 81] width 182 height 40
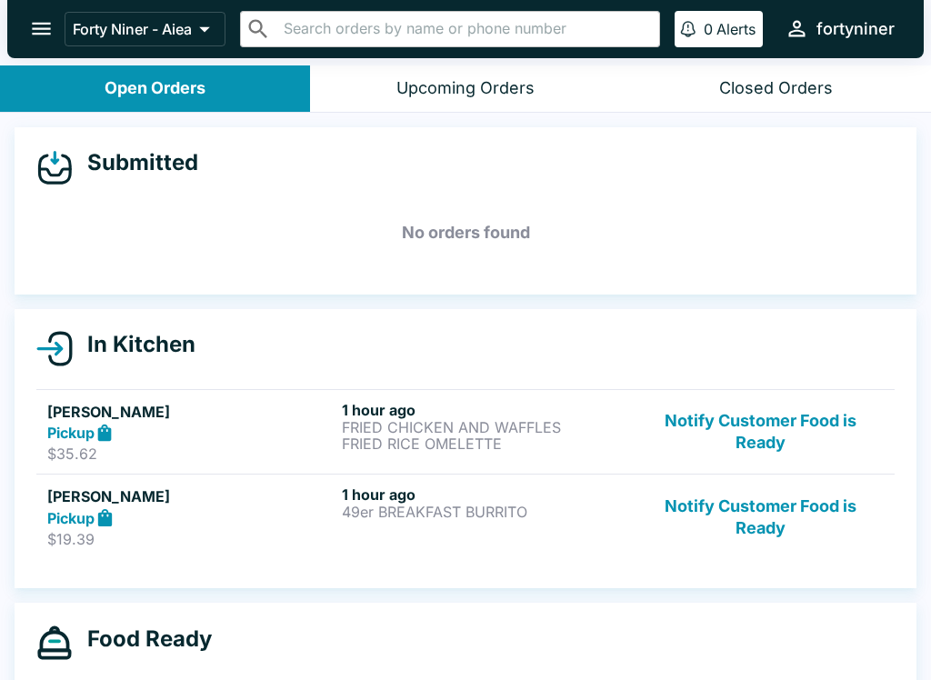
click at [33, 11] on button "open drawer" at bounding box center [41, 28] width 46 height 46
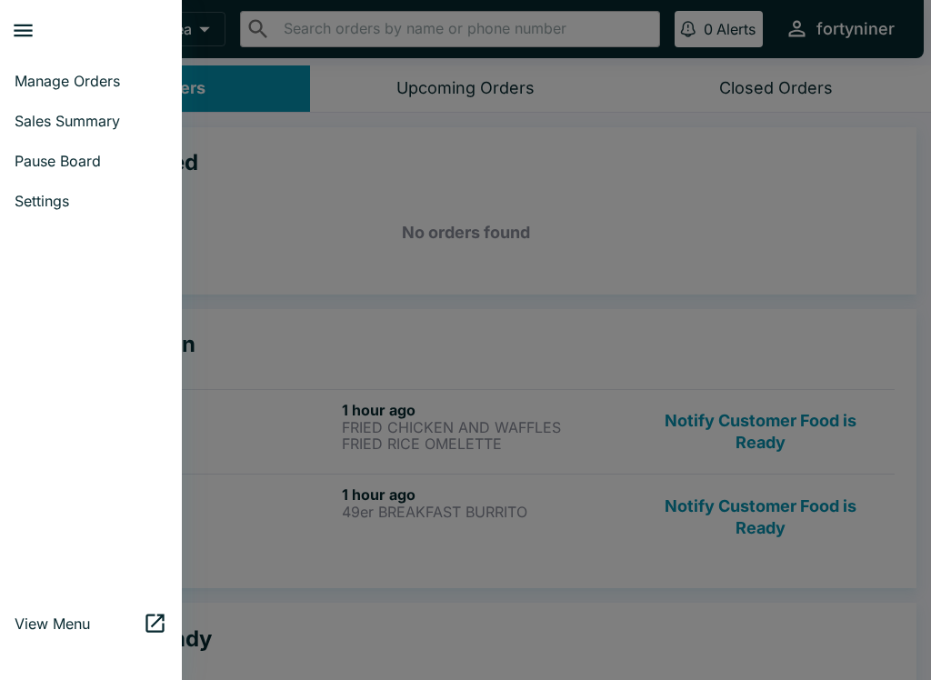
click at [29, 105] on link "Sales Summary" at bounding box center [91, 121] width 182 height 40
select select "03:00"
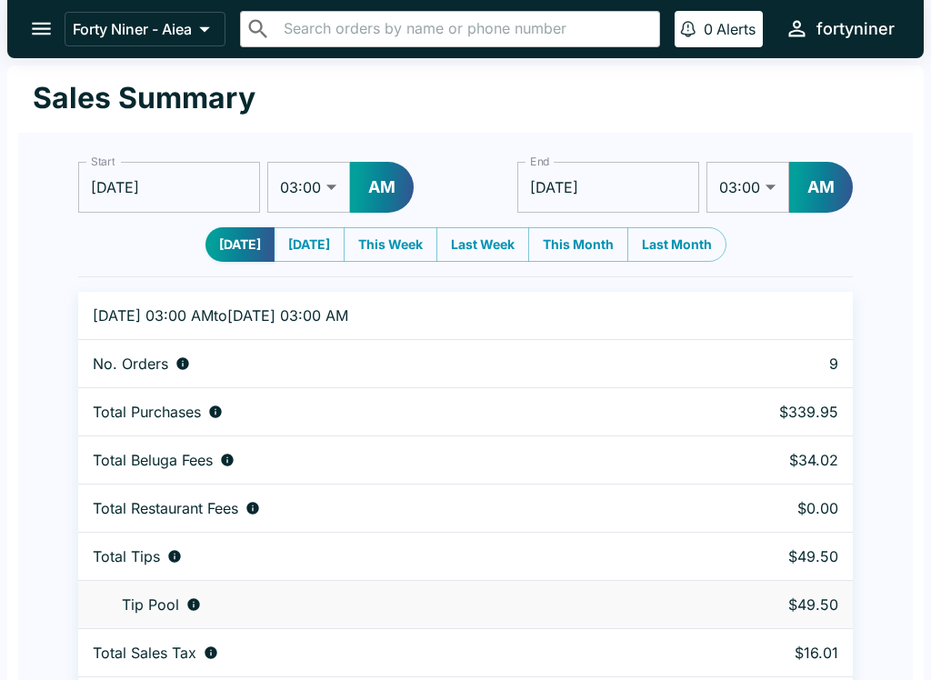
click at [28, 11] on button "open drawer" at bounding box center [41, 28] width 46 height 46
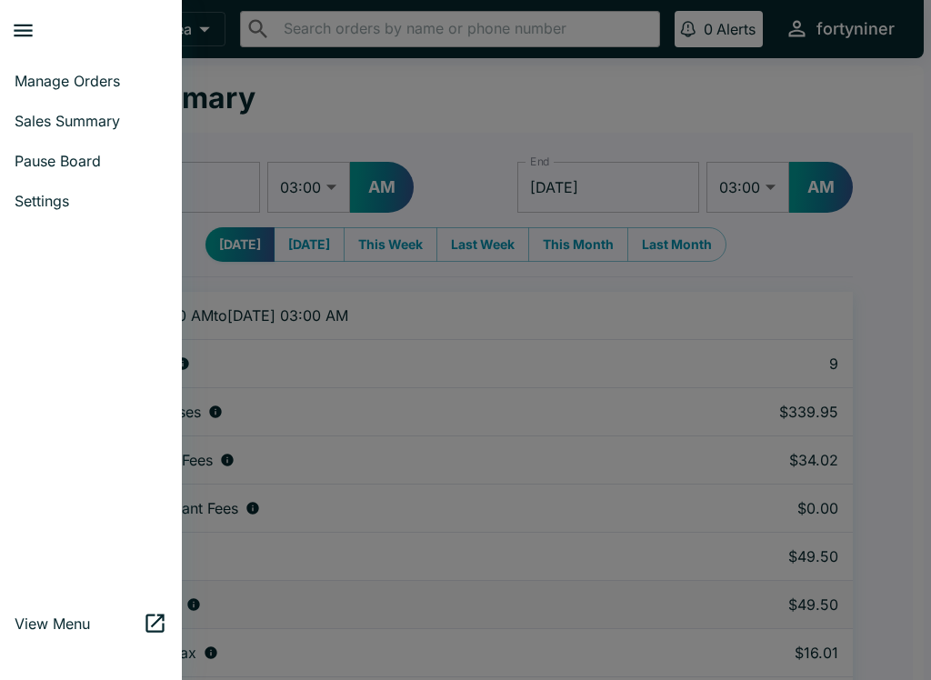
click at [51, 65] on link "Manage Orders" at bounding box center [91, 81] width 182 height 40
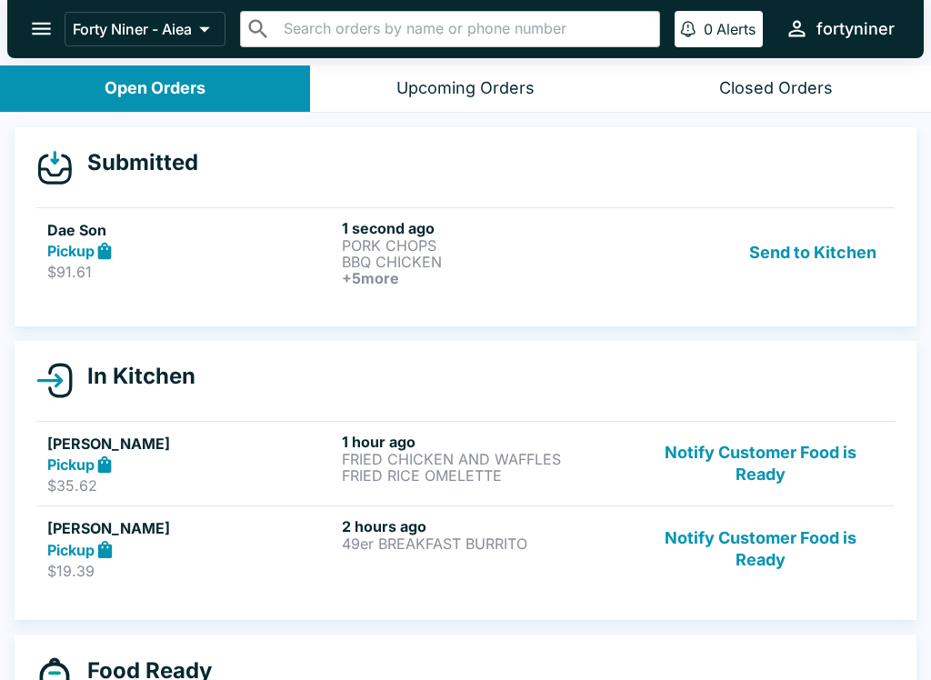
click at [343, 270] on h6 "+ 5 more" at bounding box center [485, 278] width 287 height 16
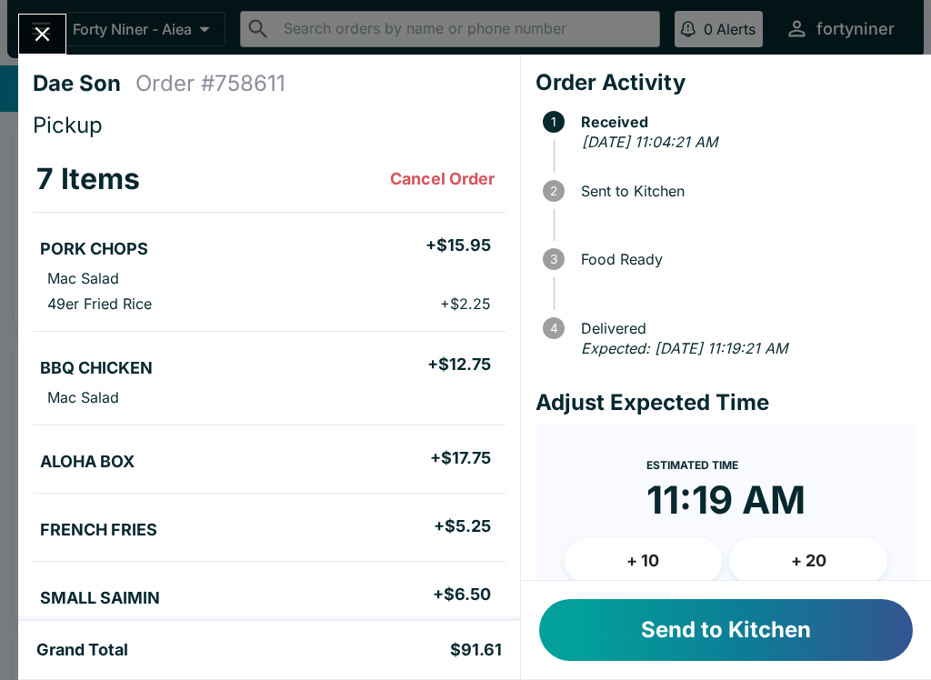
click at [694, 646] on button "Send to Kitchen" at bounding box center [726, 630] width 374 height 62
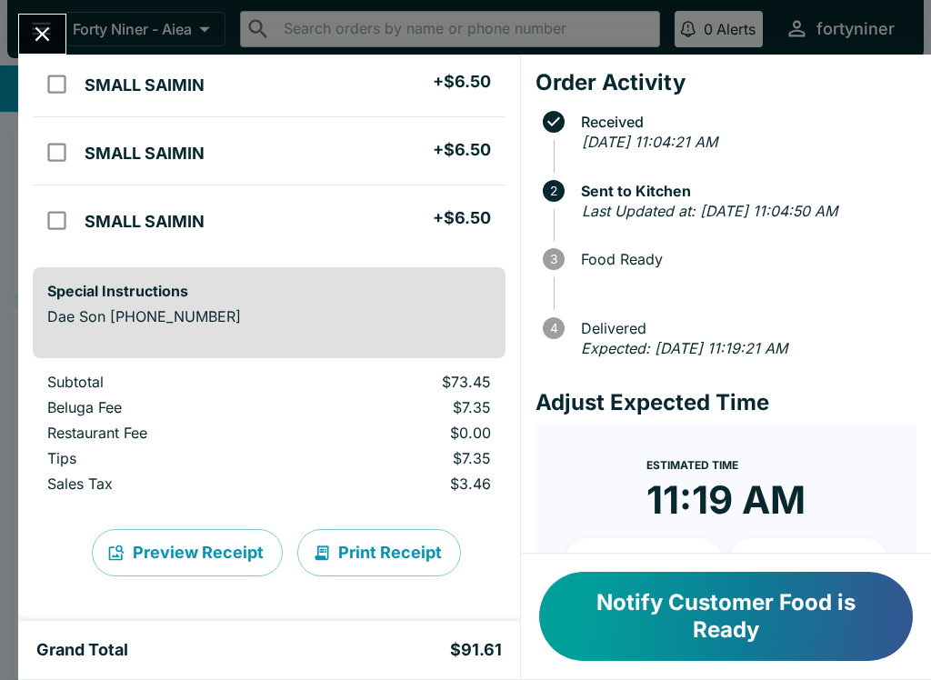
scroll to position [558, 0]
click at [60, 37] on button "Close" at bounding box center [42, 34] width 46 height 39
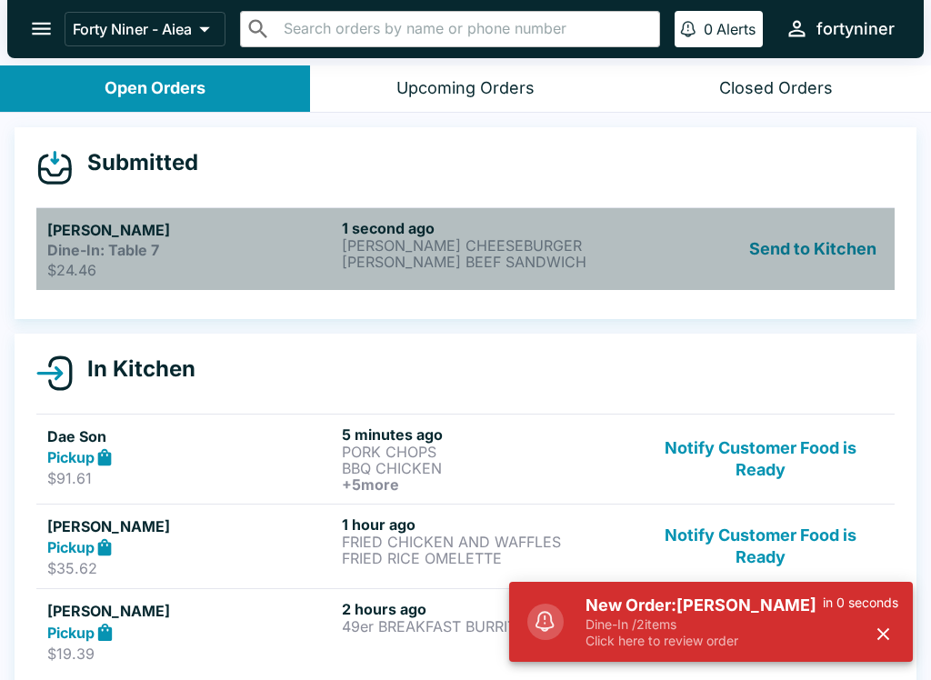
click at [468, 283] on link "Diana Dine-In: Table 7 $24.46 1 second ago TERI CHEESEBURGER TERI BEEF SANDWICH…" at bounding box center [465, 248] width 858 height 83
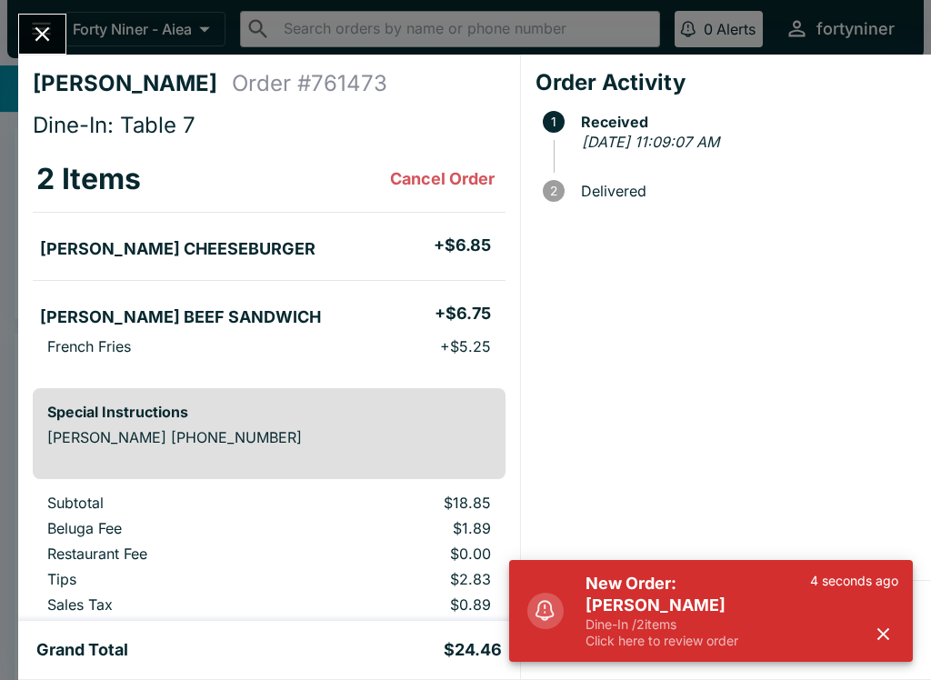
click at [713, 612] on h5 "New Order: Diana" at bounding box center [697, 595] width 225 height 44
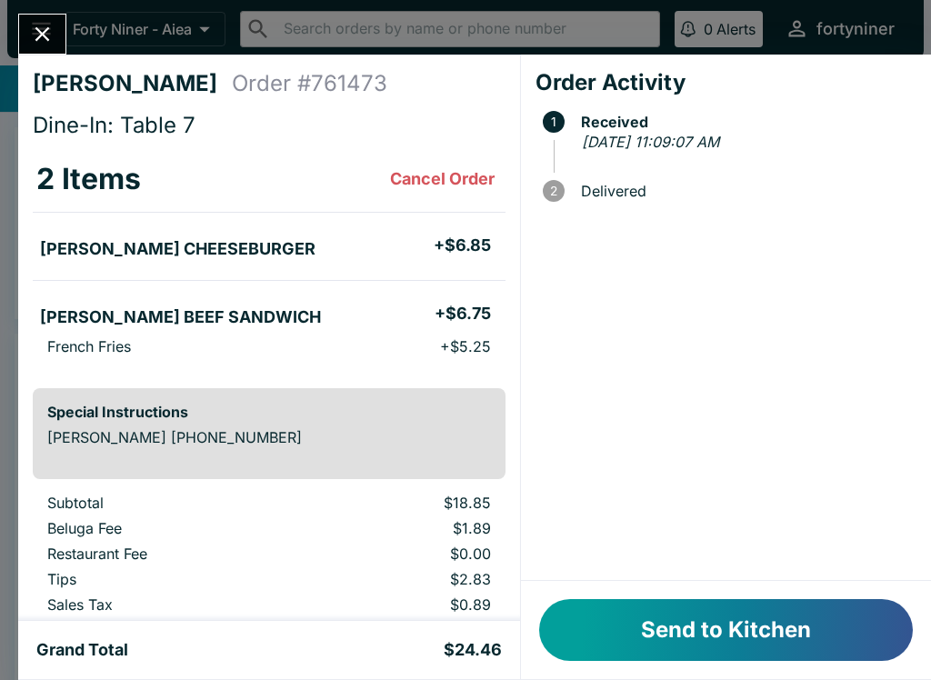
click at [738, 636] on button "Send to Kitchen" at bounding box center [726, 630] width 374 height 62
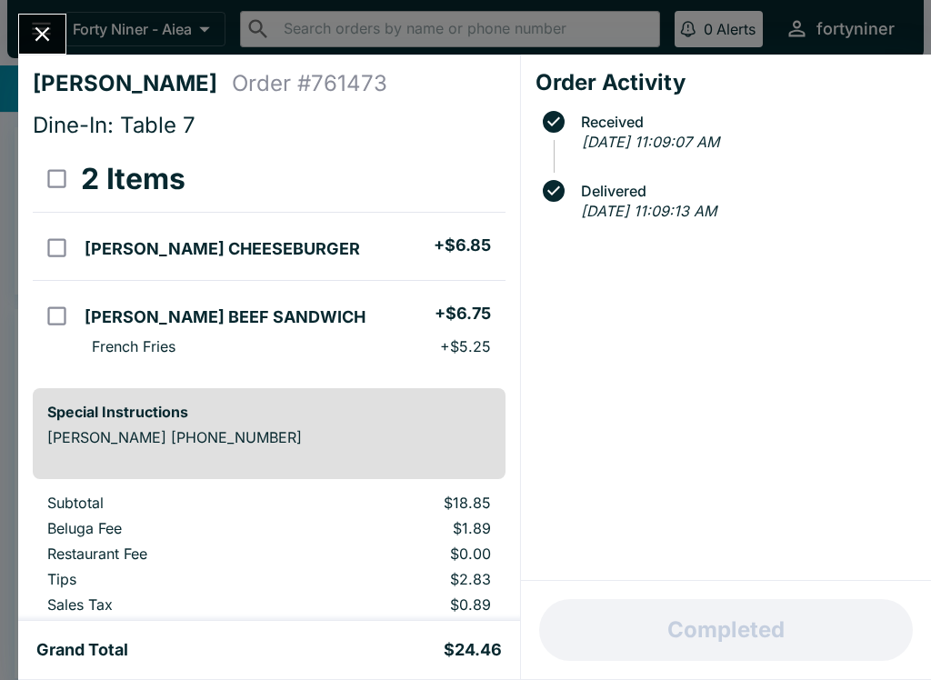
click at [36, 28] on icon "Close" at bounding box center [42, 34] width 15 height 15
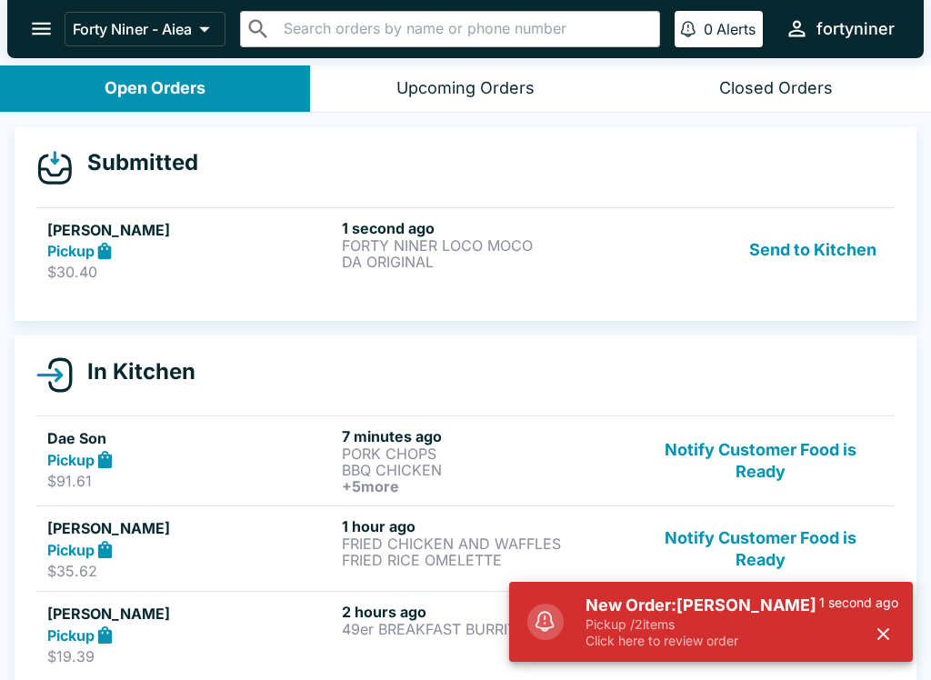
click at [294, 256] on div "Pickup" at bounding box center [190, 251] width 287 height 21
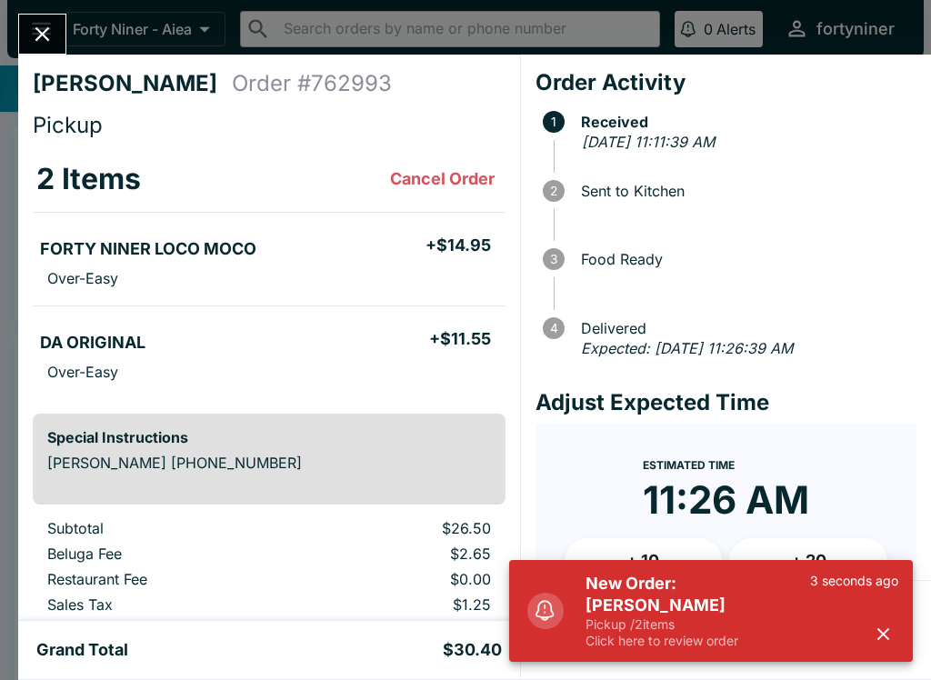
click at [621, 640] on p "Click here to review order" at bounding box center [697, 641] width 225 height 16
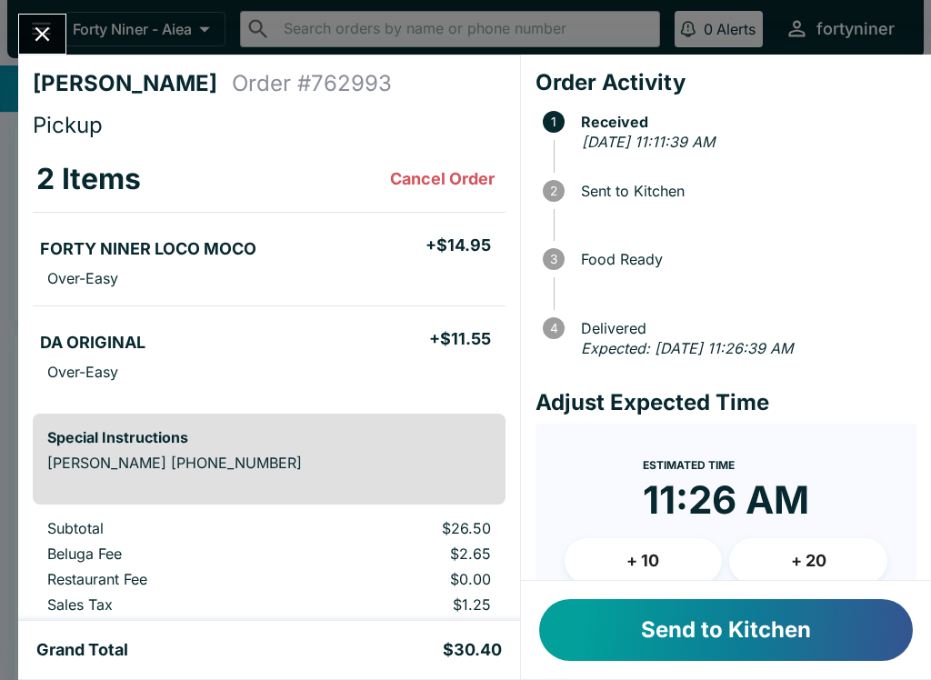
click at [681, 636] on button "Send to Kitchen" at bounding box center [726, 630] width 374 height 62
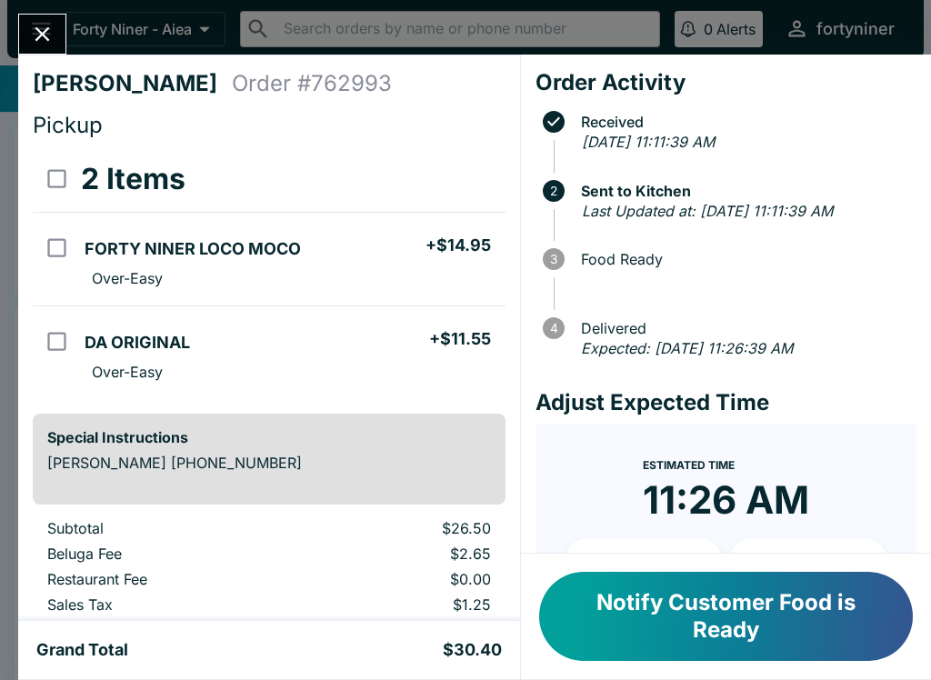
click at [57, 40] on button "Close" at bounding box center [42, 34] width 46 height 39
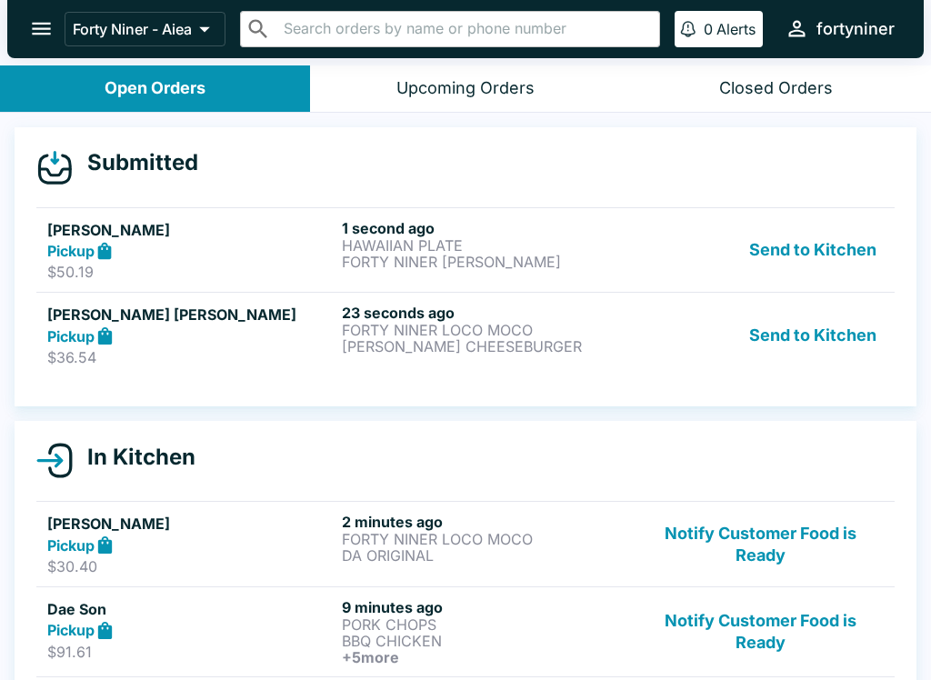
click at [490, 329] on p "FORTY NINER LOCO MOCO" at bounding box center [485, 330] width 287 height 16
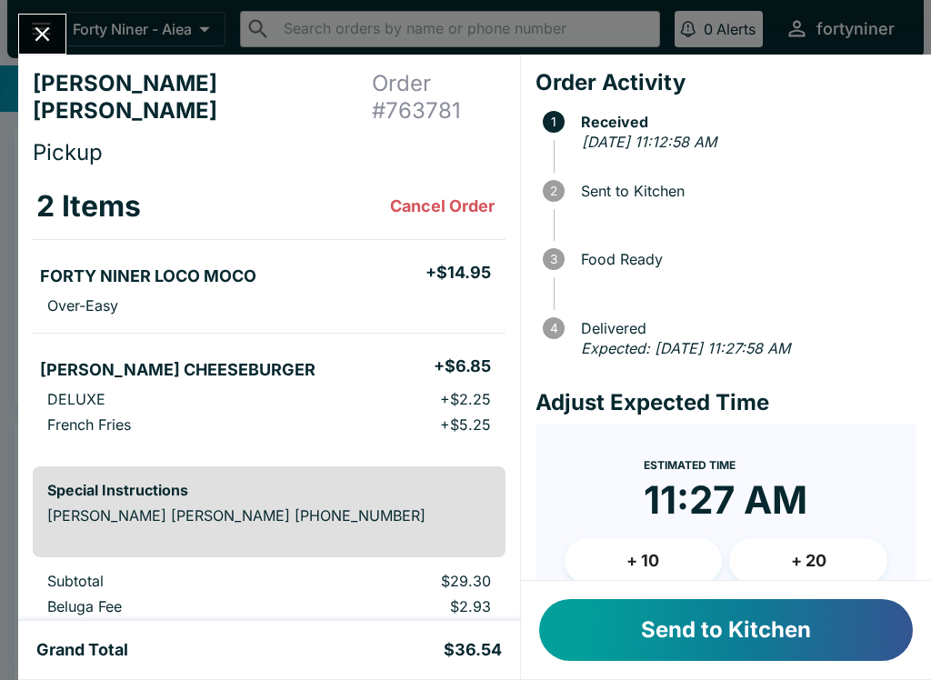
click at [739, 634] on button "Send to Kitchen" at bounding box center [726, 630] width 374 height 62
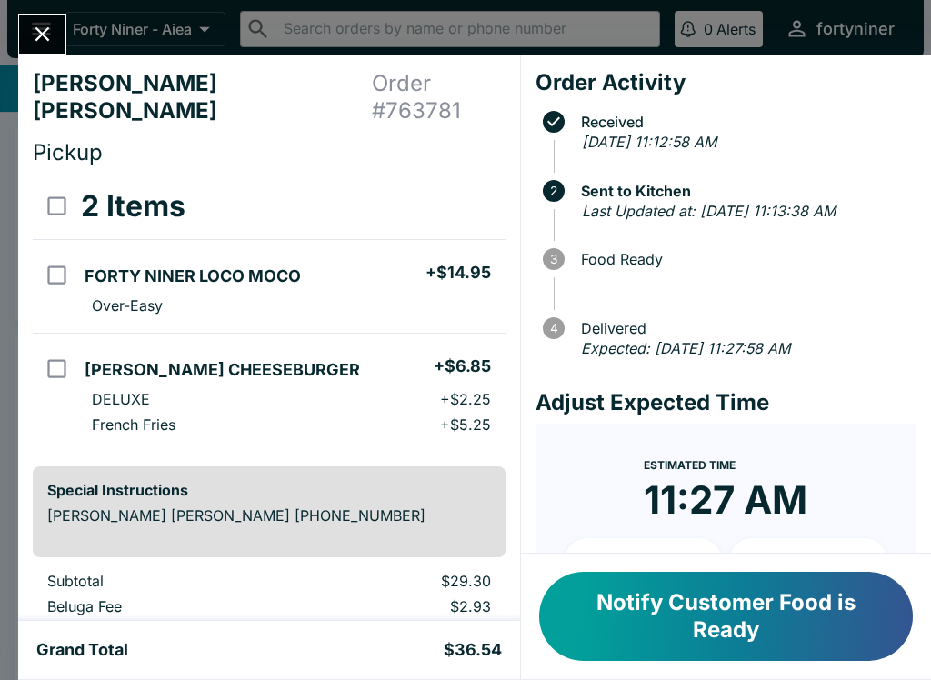
click at [37, 25] on icon "Close" at bounding box center [42, 34] width 25 height 25
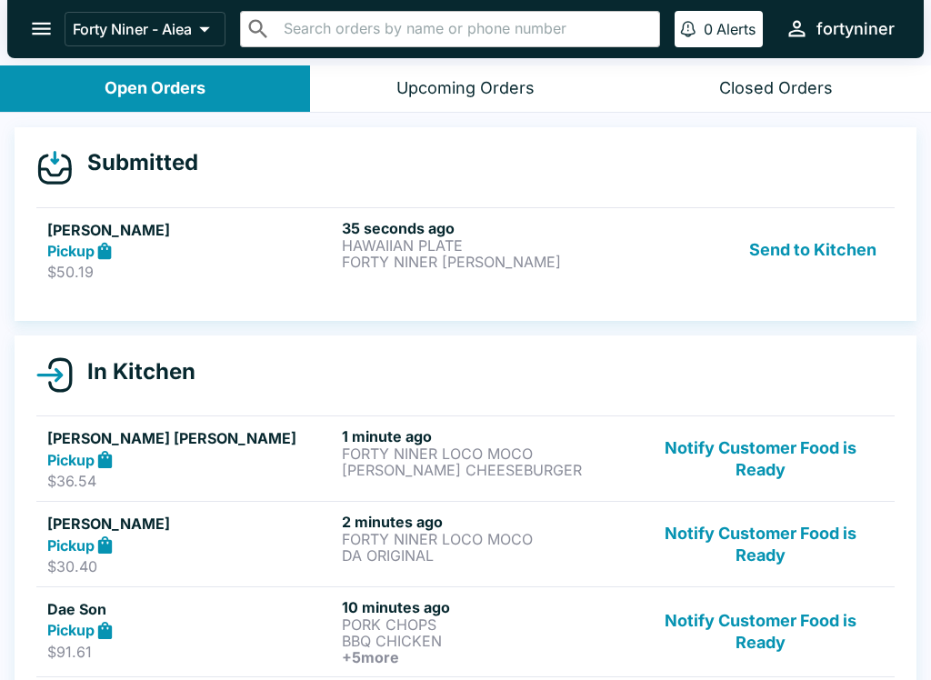
click at [441, 282] on link "Scot Morita Pickup $50.19 35 seconds ago HAWAIIAN PLATE FORTY NINER BENTO Send …" at bounding box center [465, 249] width 858 height 85
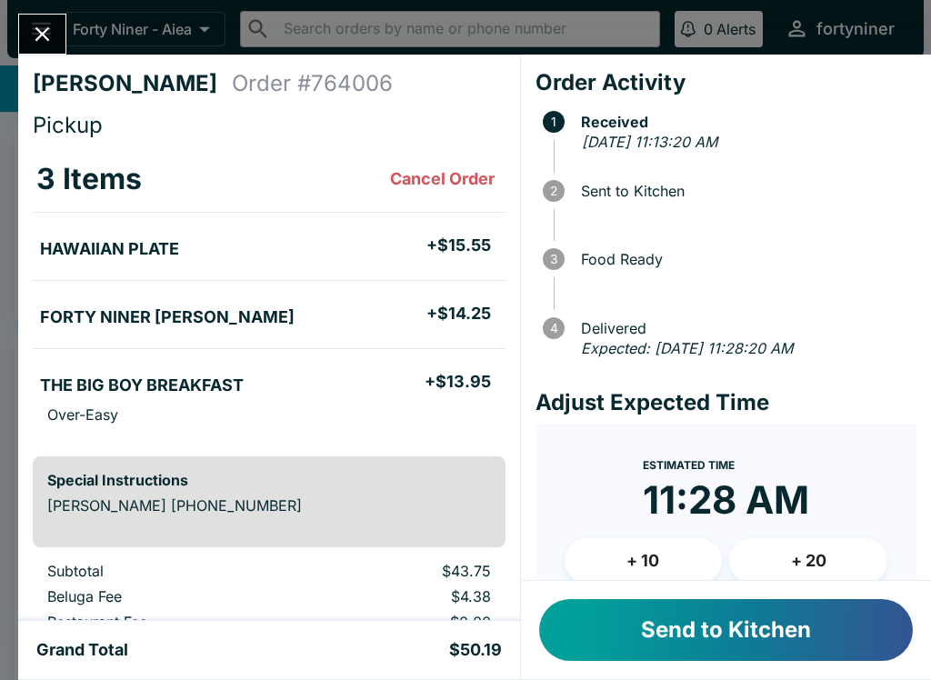
click at [716, 632] on button "Send to Kitchen" at bounding box center [726, 630] width 374 height 62
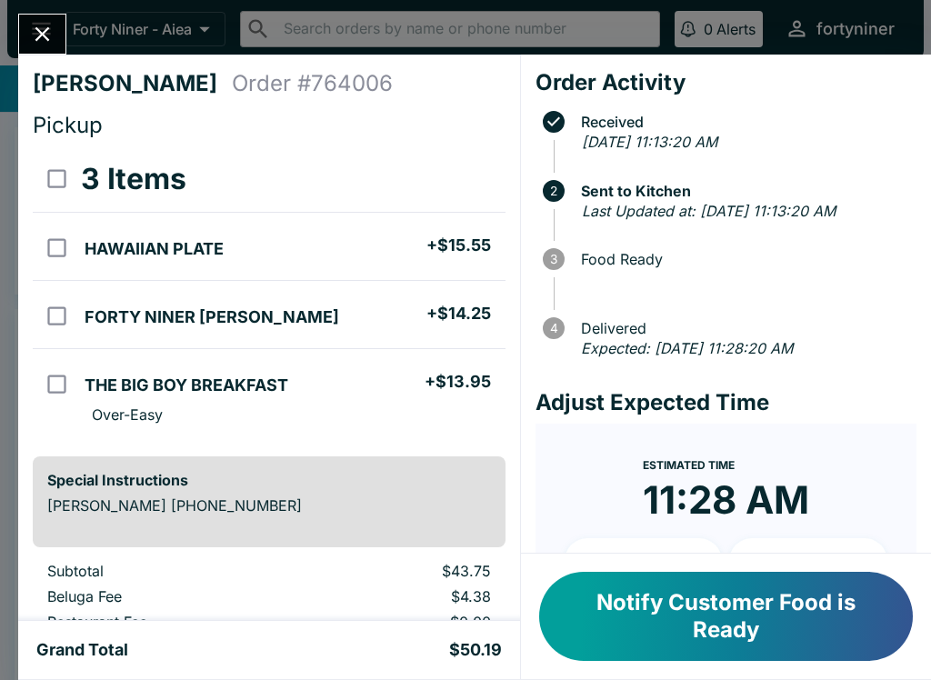
click at [53, 8] on div "Scot Morita Order # 764006 Pickup 3 Items HAWAIIAN PLATE + $15.55 FORTY NINER B…" at bounding box center [465, 340] width 931 height 680
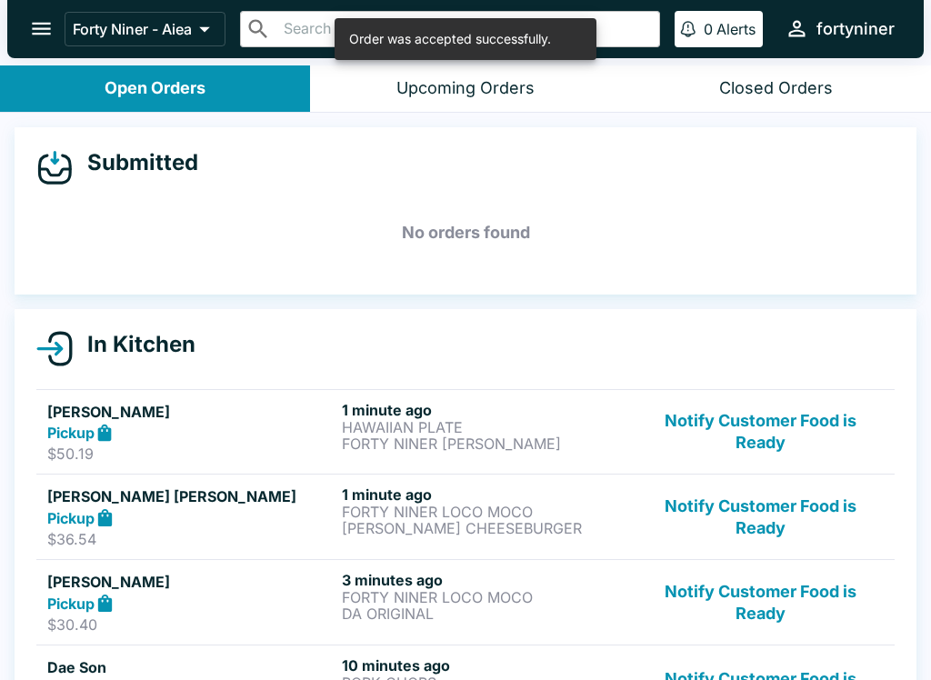
click at [46, 22] on icon "open drawer" at bounding box center [41, 28] width 25 height 25
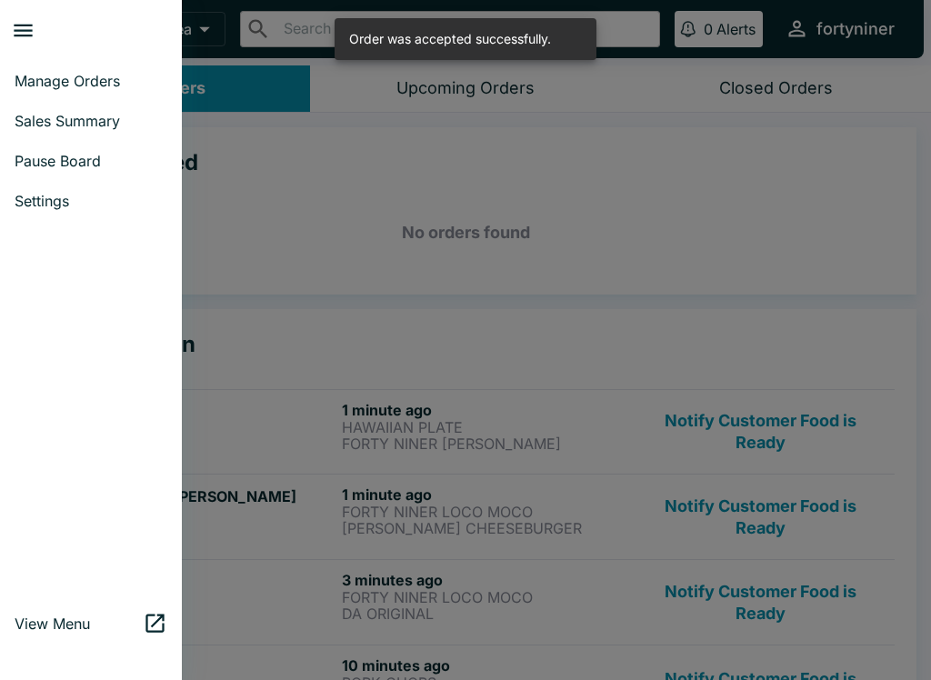
click at [119, 141] on link "Pause Board" at bounding box center [91, 161] width 182 height 40
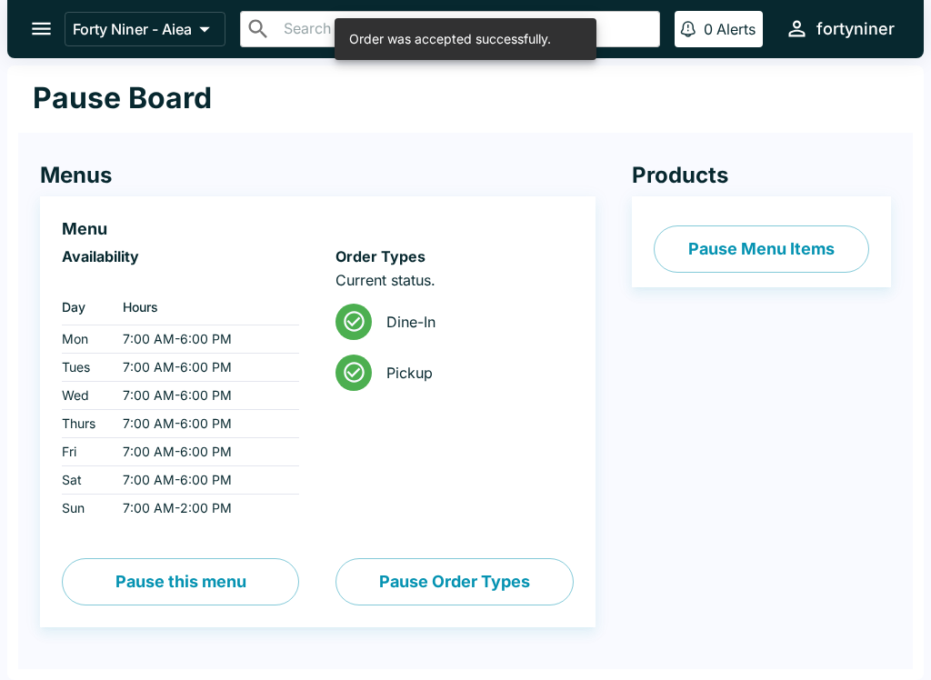
click at [53, 36] on icon "open drawer" at bounding box center [41, 28] width 25 height 25
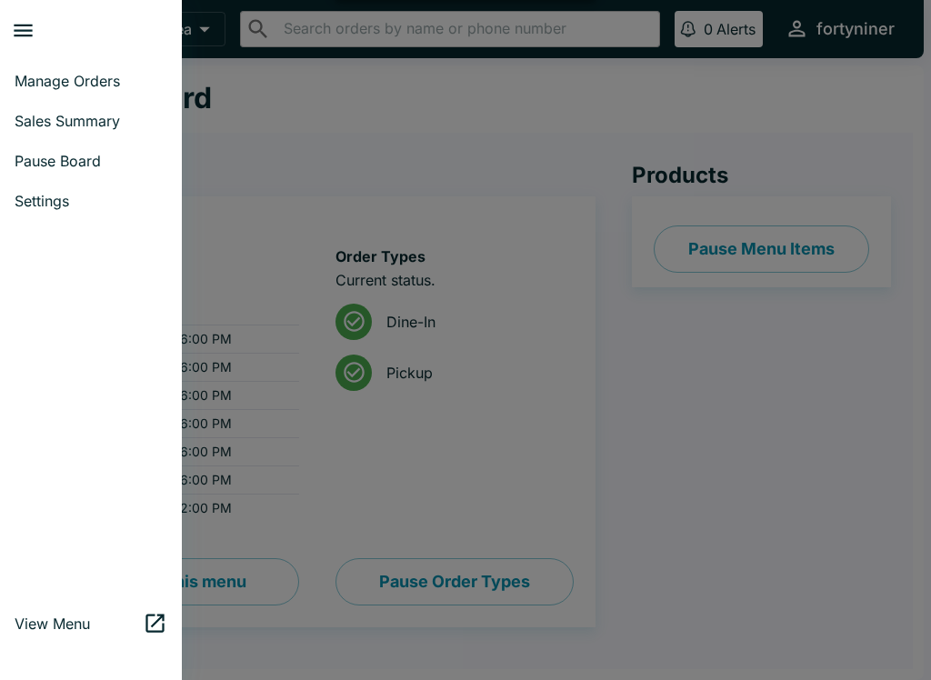
click at [145, 101] on link "Sales Summary" at bounding box center [91, 121] width 182 height 40
select select "03:00"
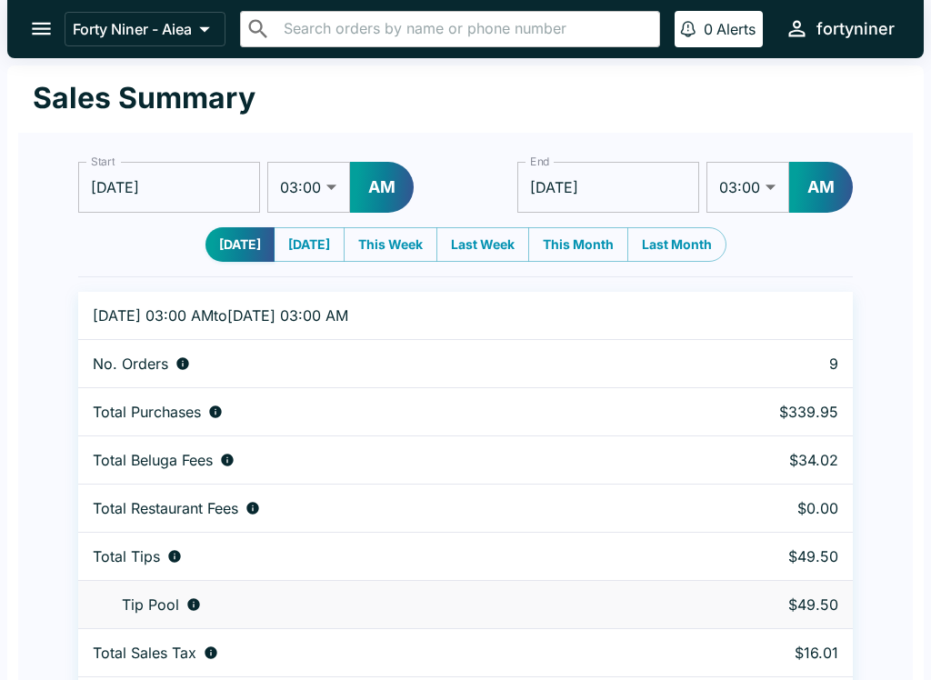
click at [42, 19] on icon "open drawer" at bounding box center [41, 28] width 25 height 25
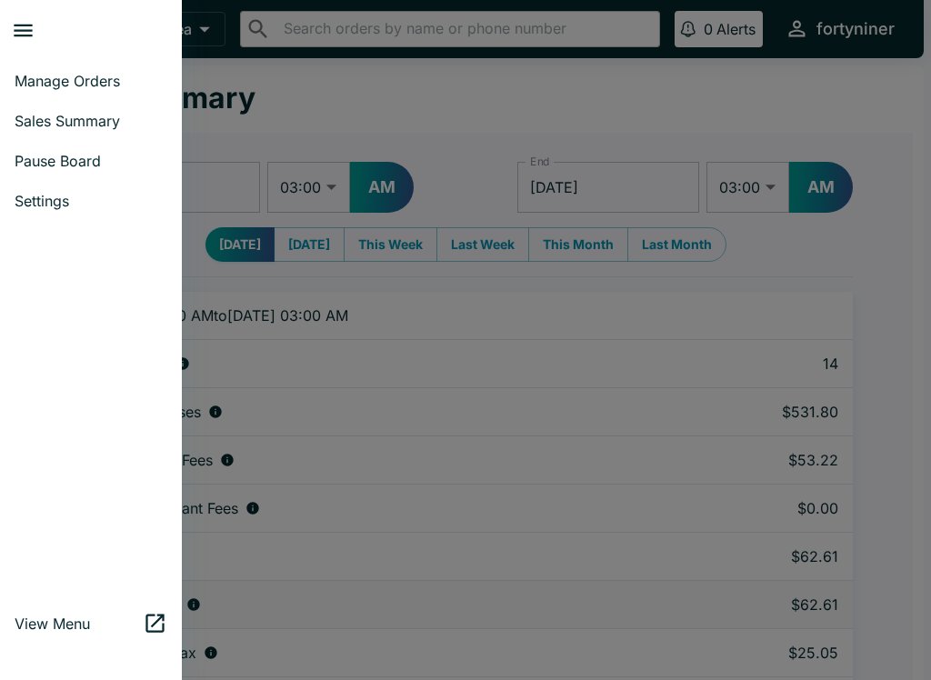
click at [113, 85] on span "Manage Orders" at bounding box center [91, 81] width 153 height 18
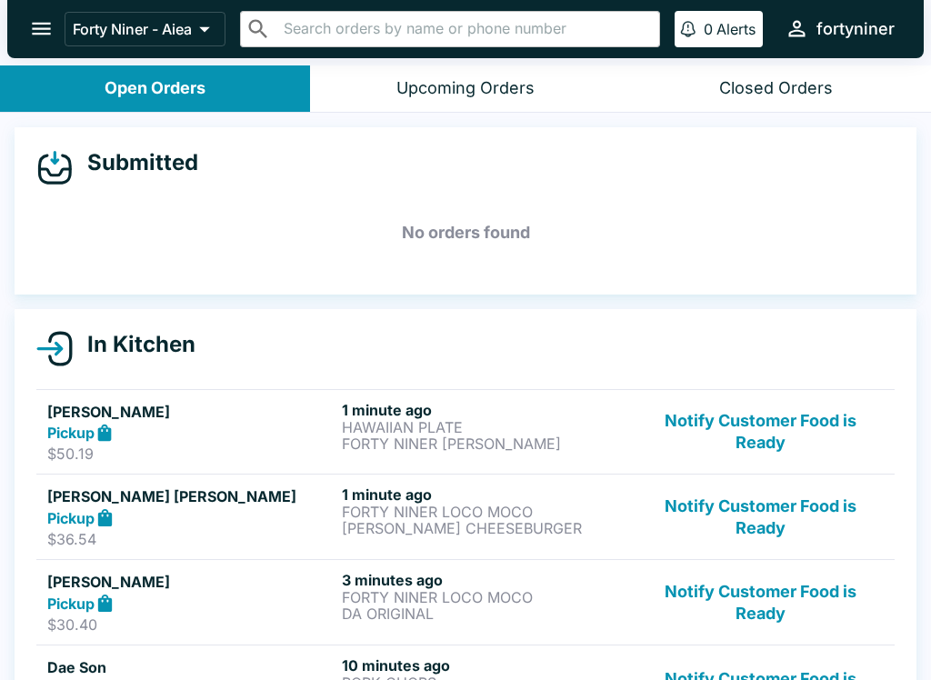
click at [491, 450] on p "FORTY NINER BENTO" at bounding box center [485, 443] width 287 height 16
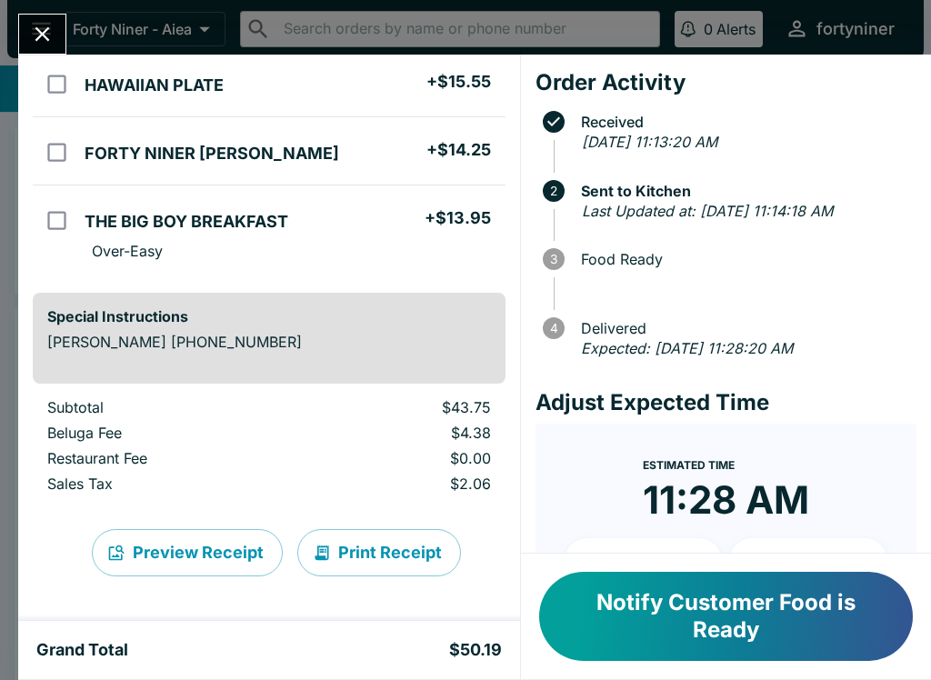
scroll to position [164, 0]
click at [52, 32] on icon "Close" at bounding box center [42, 34] width 25 height 25
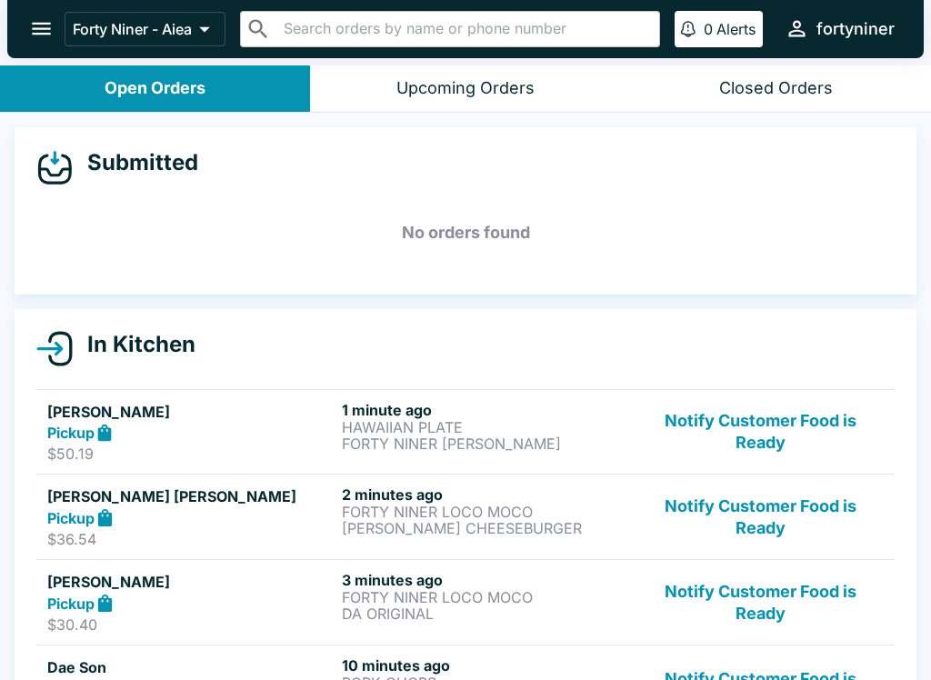
click at [432, 514] on p "FORTY NINER LOCO MOCO" at bounding box center [485, 512] width 287 height 16
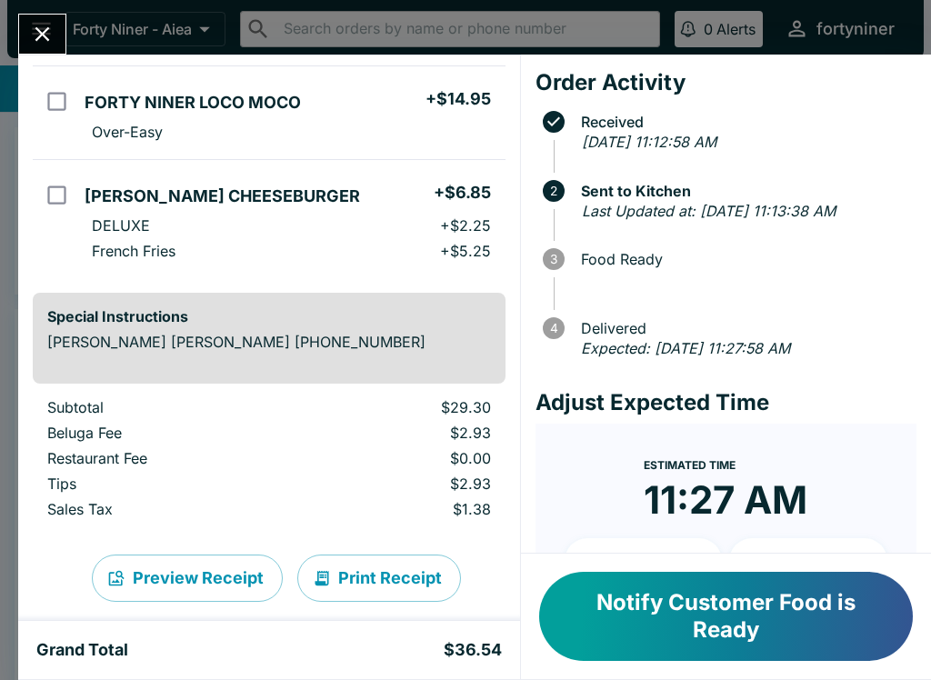
scroll to position [172, 0]
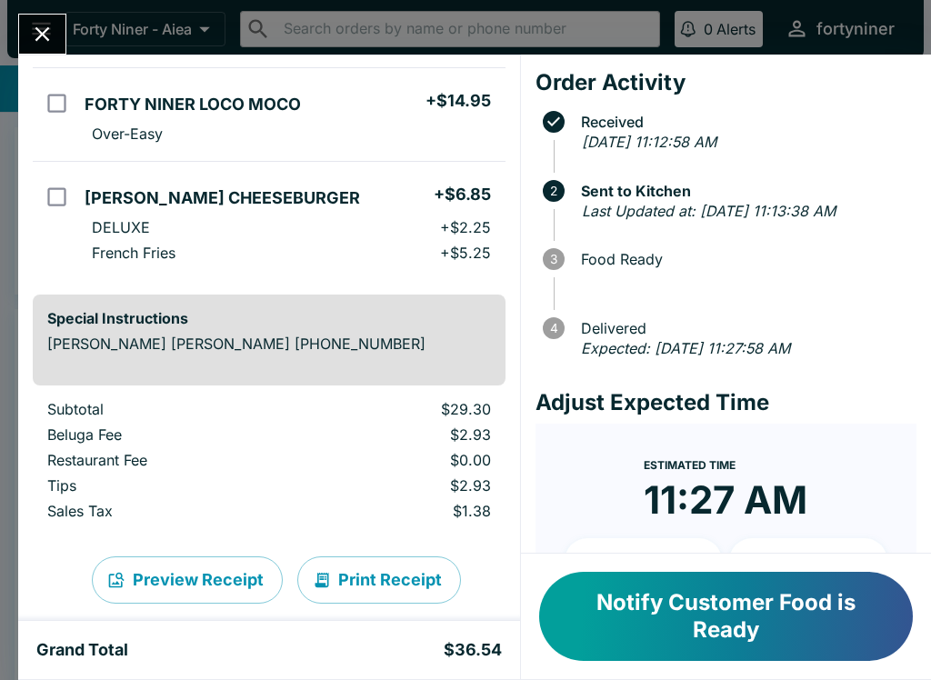
click at [46, 33] on icon "Close" at bounding box center [42, 34] width 25 height 25
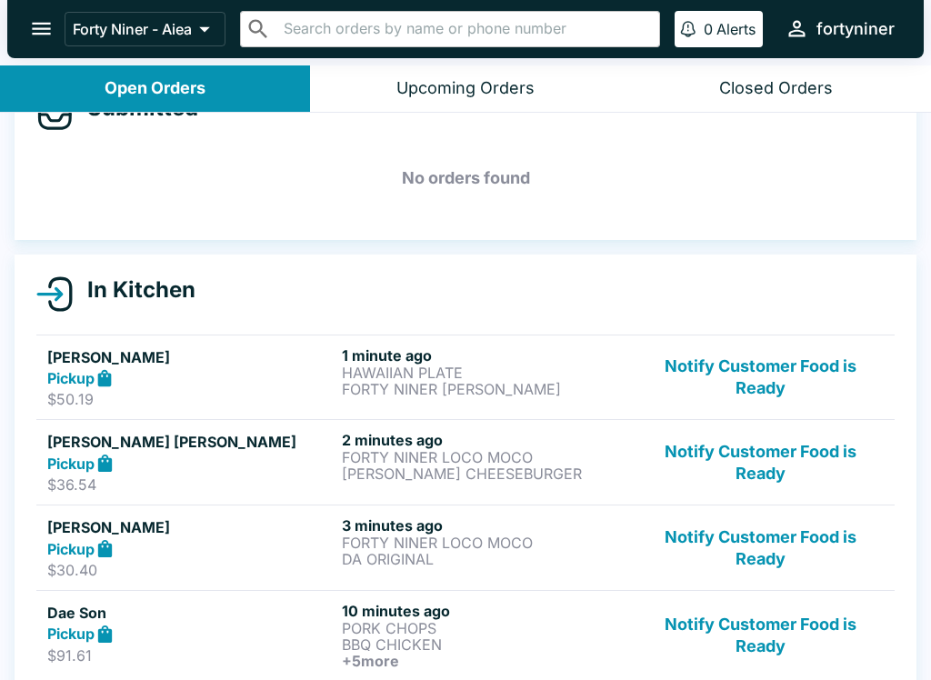
scroll to position [119, 0]
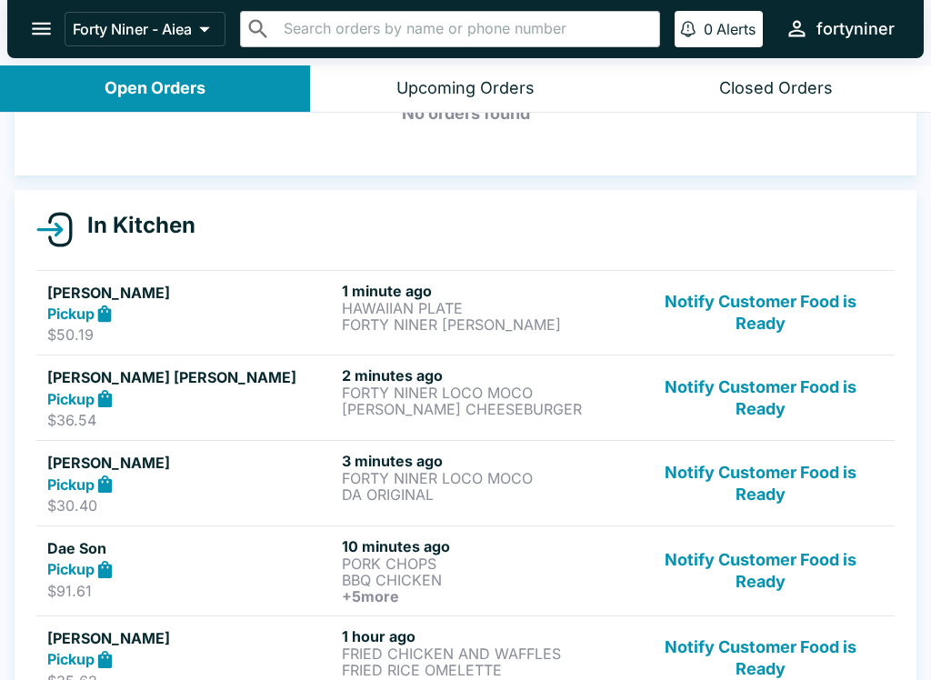
click at [357, 486] on p "DA ORIGINAL" at bounding box center [485, 494] width 287 height 16
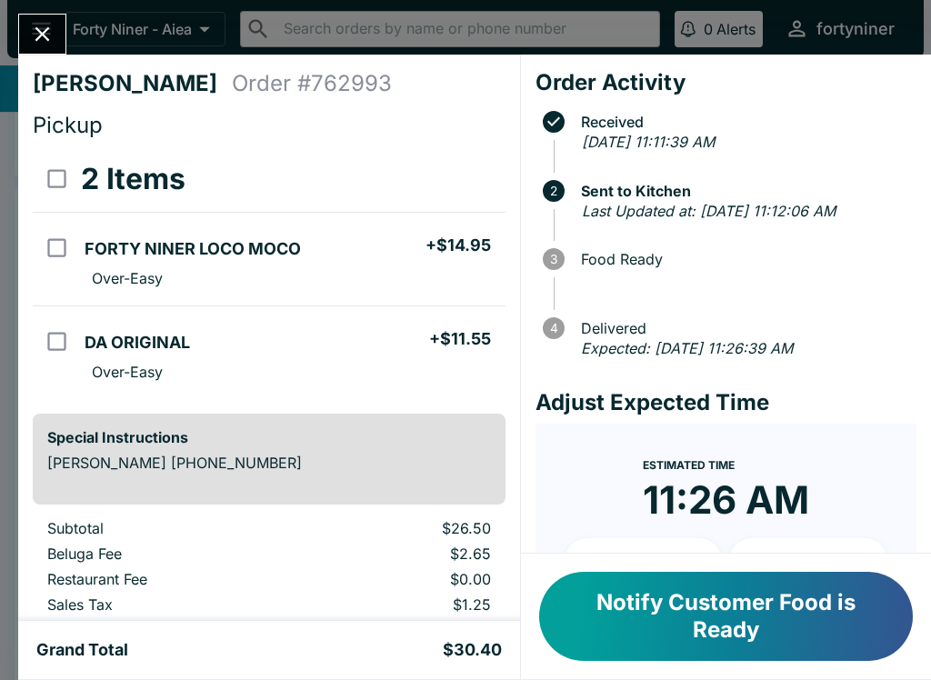
scroll to position [-23, 0]
click at [43, 19] on button "Close" at bounding box center [42, 34] width 46 height 39
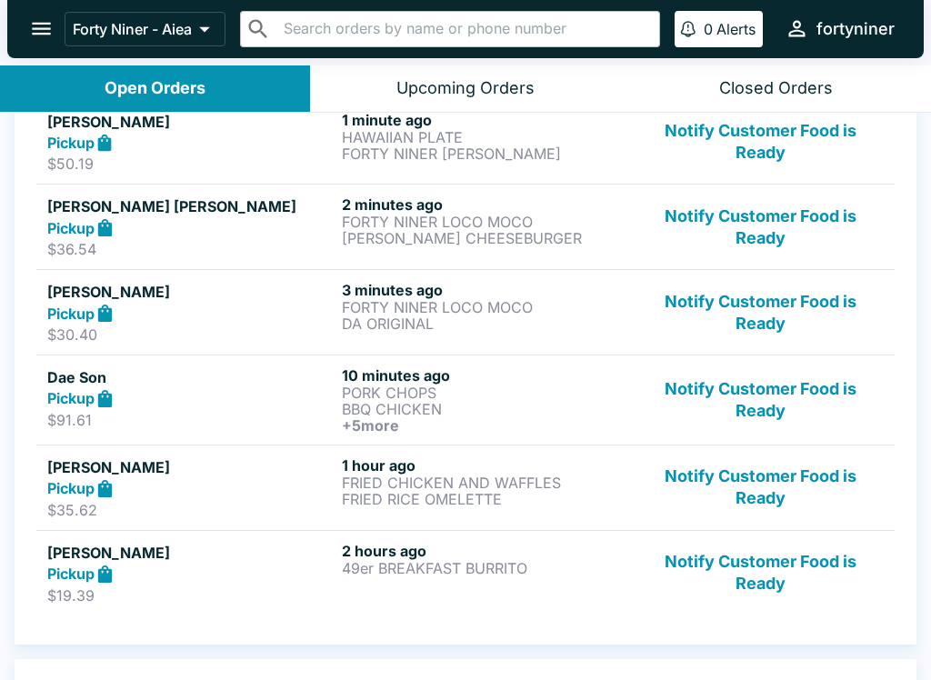
scroll to position [294, 0]
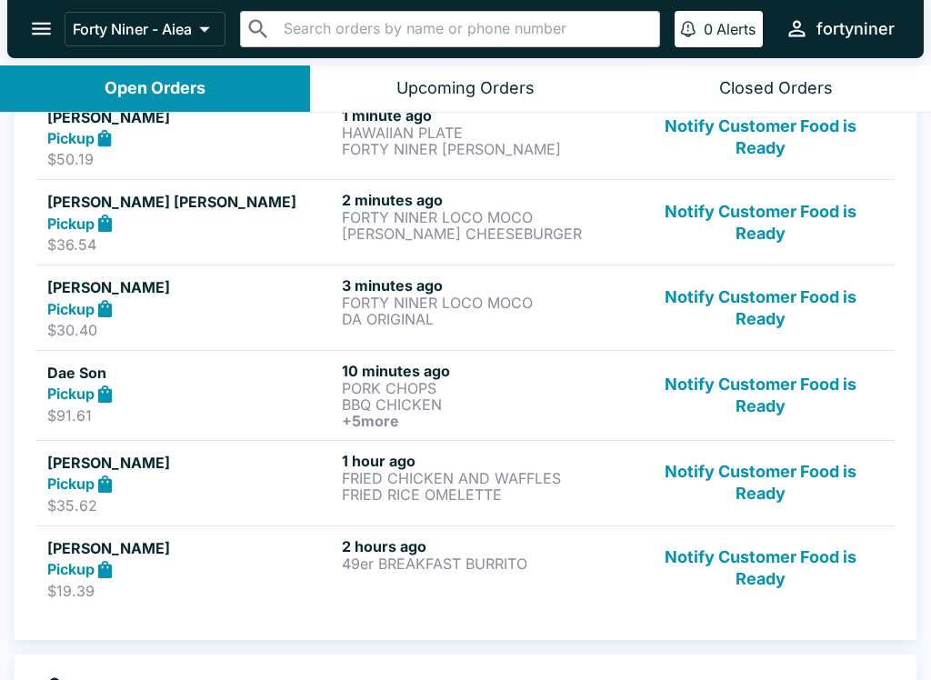
click at [340, 410] on div "Dae Son Pickup $91.61 10 minutes ago PORK CHOPS BBQ CHICKEN + 5 more Notify Cus…" at bounding box center [465, 395] width 836 height 67
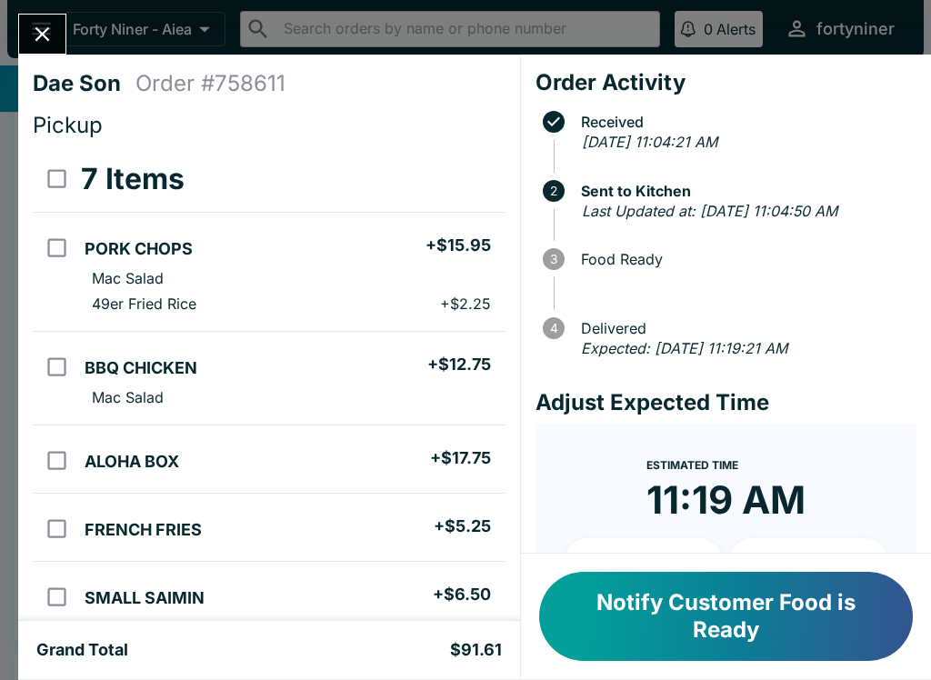
scroll to position [-14, 0]
click at [52, 19] on button "Close" at bounding box center [42, 34] width 46 height 39
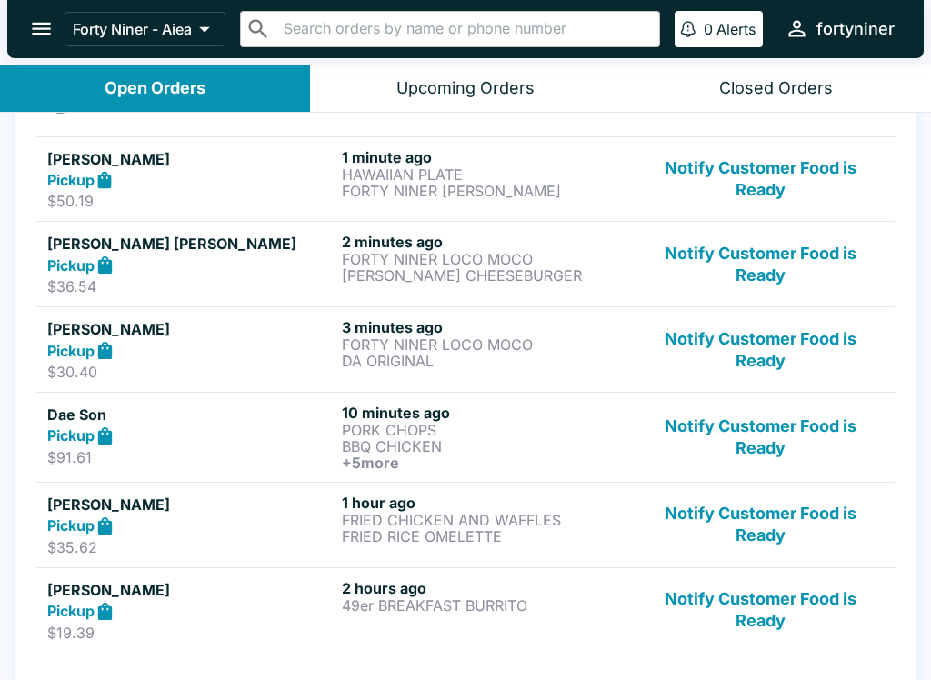
scroll to position [253, 0]
click at [789, 79] on div "Closed Orders" at bounding box center [776, 88] width 114 height 21
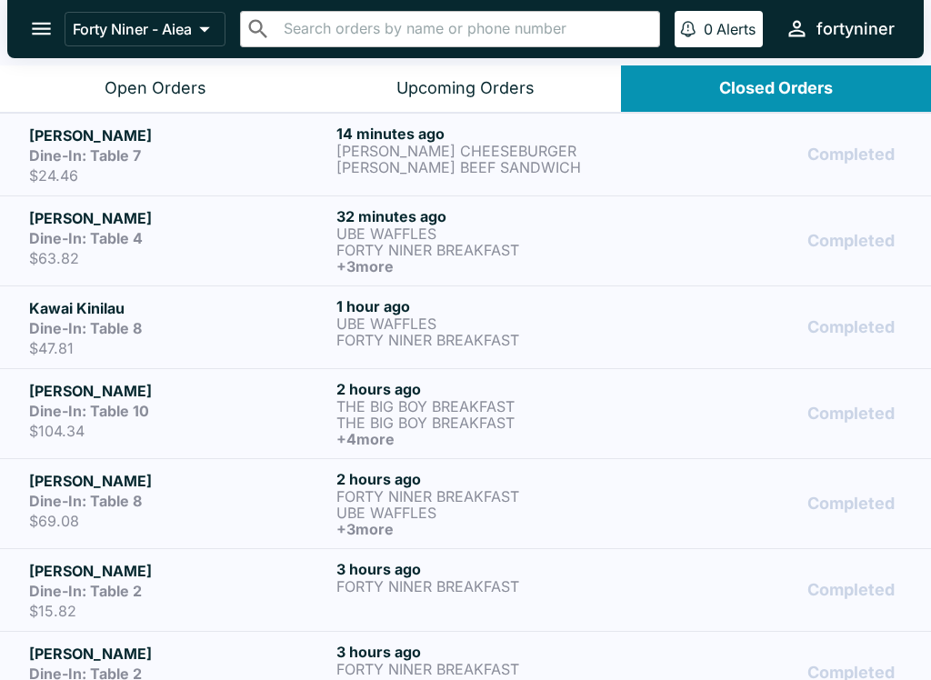
click at [557, 127] on h6 "14 minutes ago" at bounding box center [486, 134] width 300 height 18
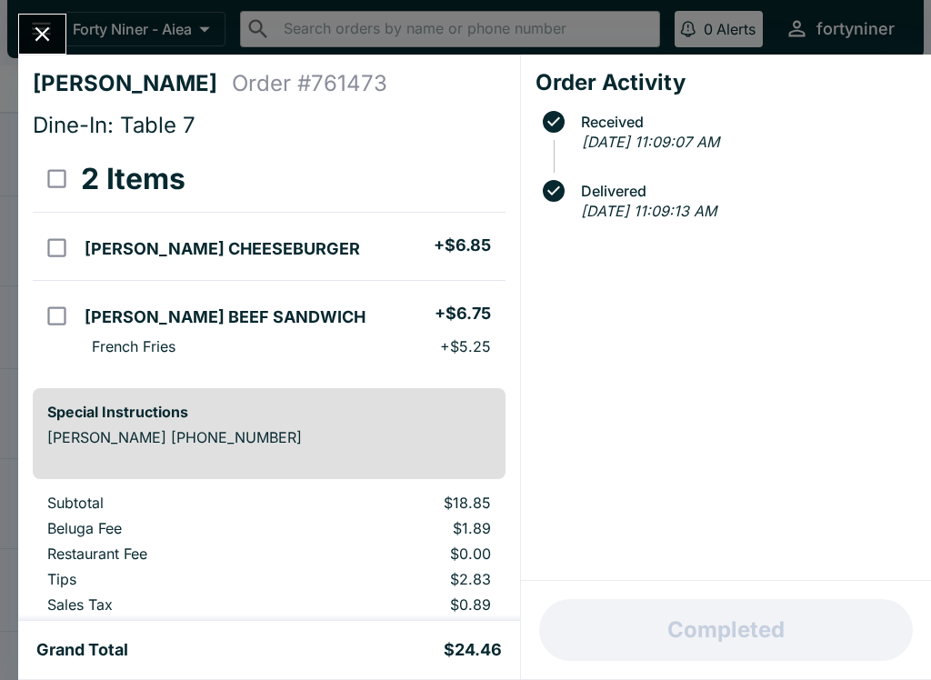
click at [50, 6] on div "Diana Order # 761473 Dine-In: Table 7 2 Items TERI CHEESEBURGER + $6.85 TERI BE…" at bounding box center [465, 340] width 931 height 680
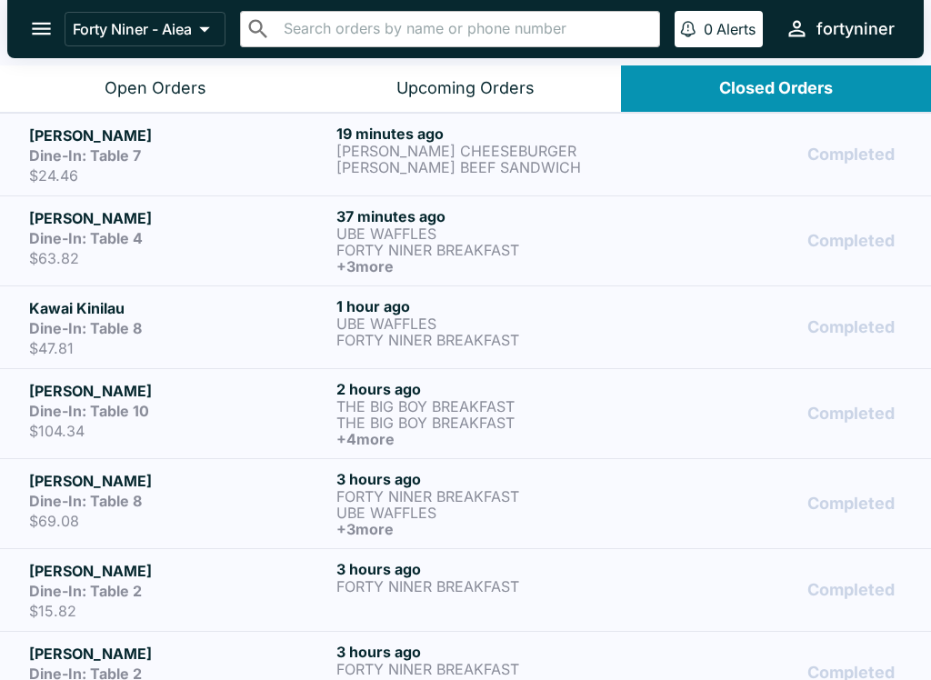
click at [117, 91] on div "Open Orders" at bounding box center [156, 88] width 102 height 21
